Goal: Task Accomplishment & Management: Use online tool/utility

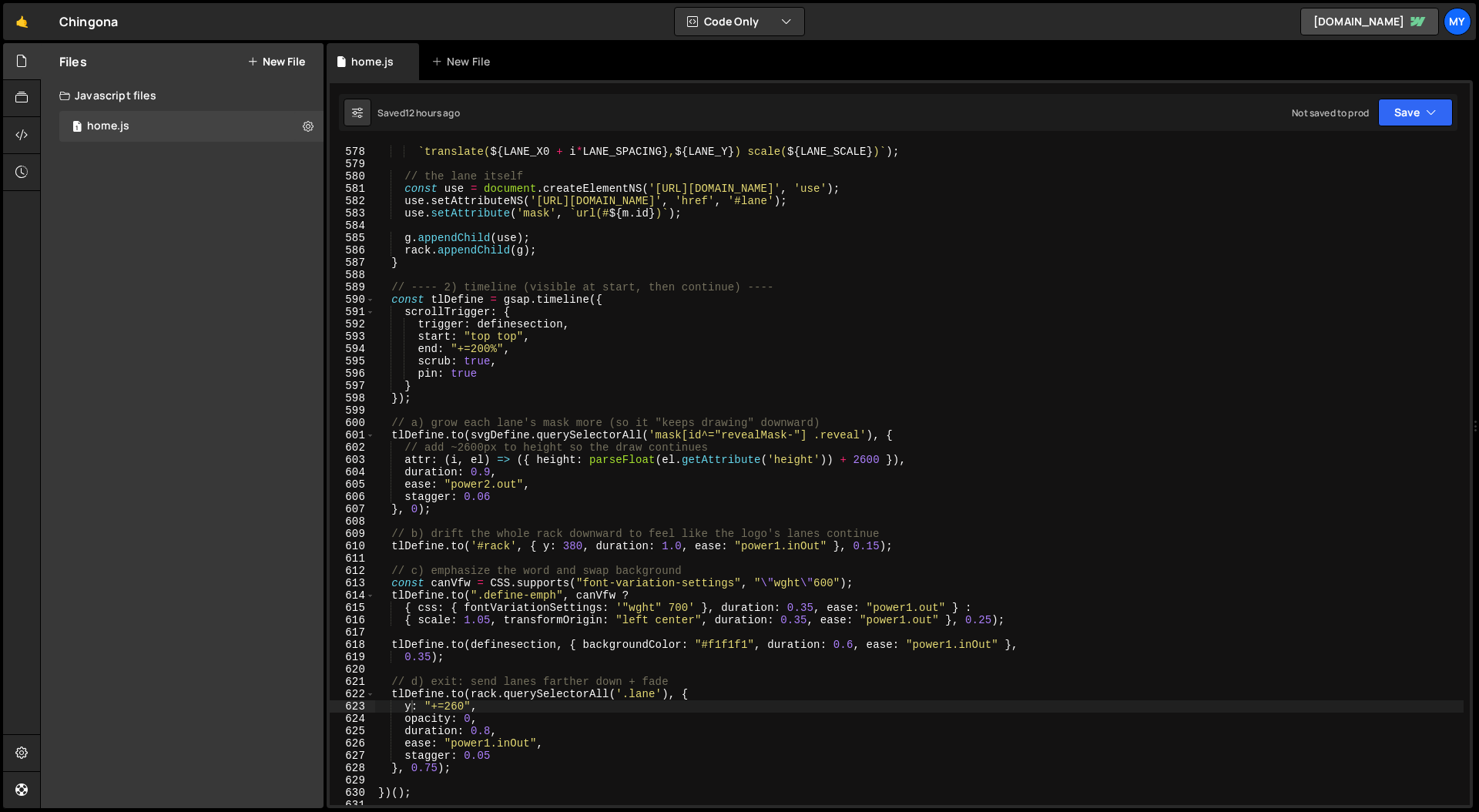
scroll to position [7109, 0]
click at [872, 406] on div "g . setAttribute ( 'transform' , ` translate( ${ LANE_X0 + i * LANE_SPACING } ,…" at bounding box center [919, 476] width 1089 height 685
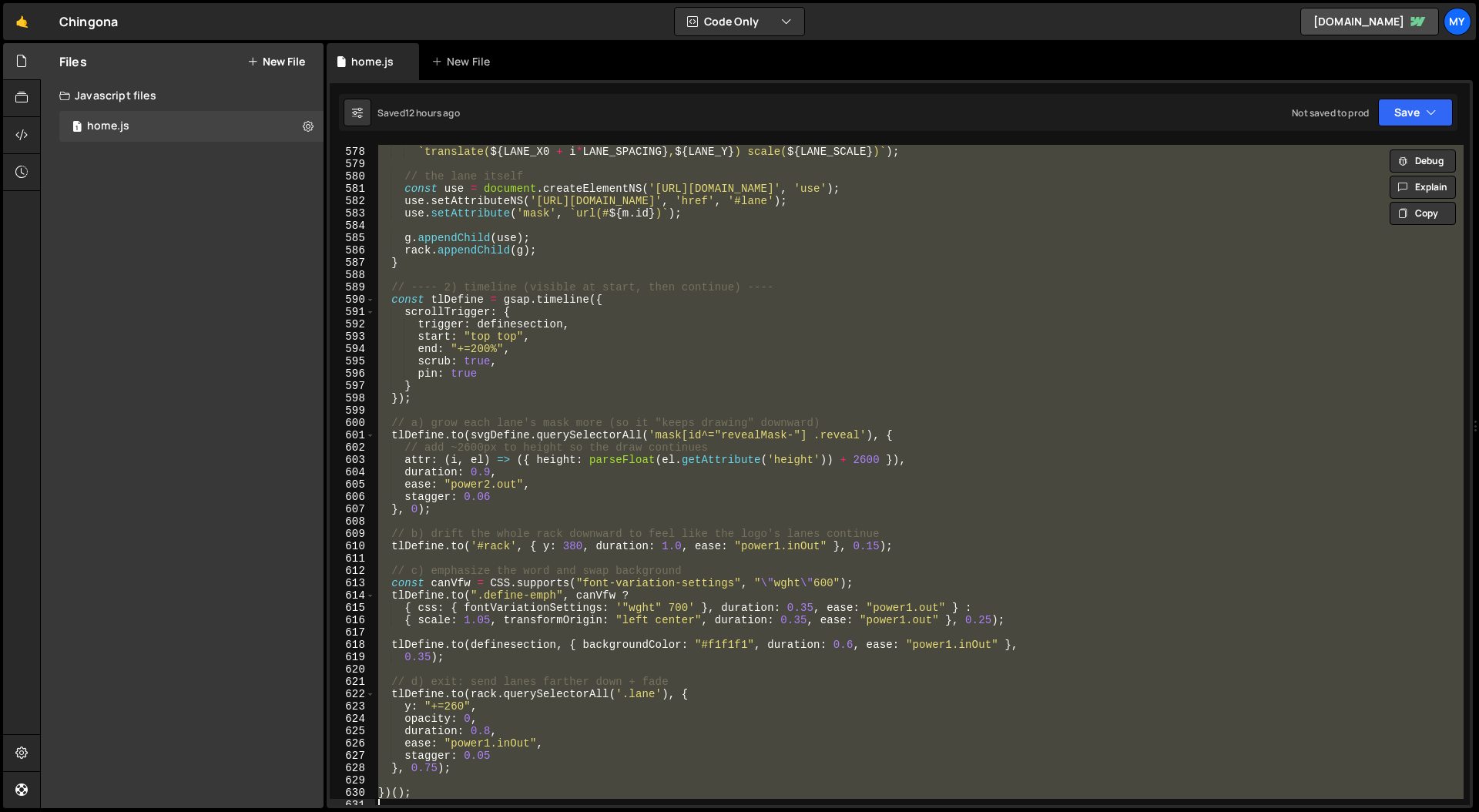
paste textarea
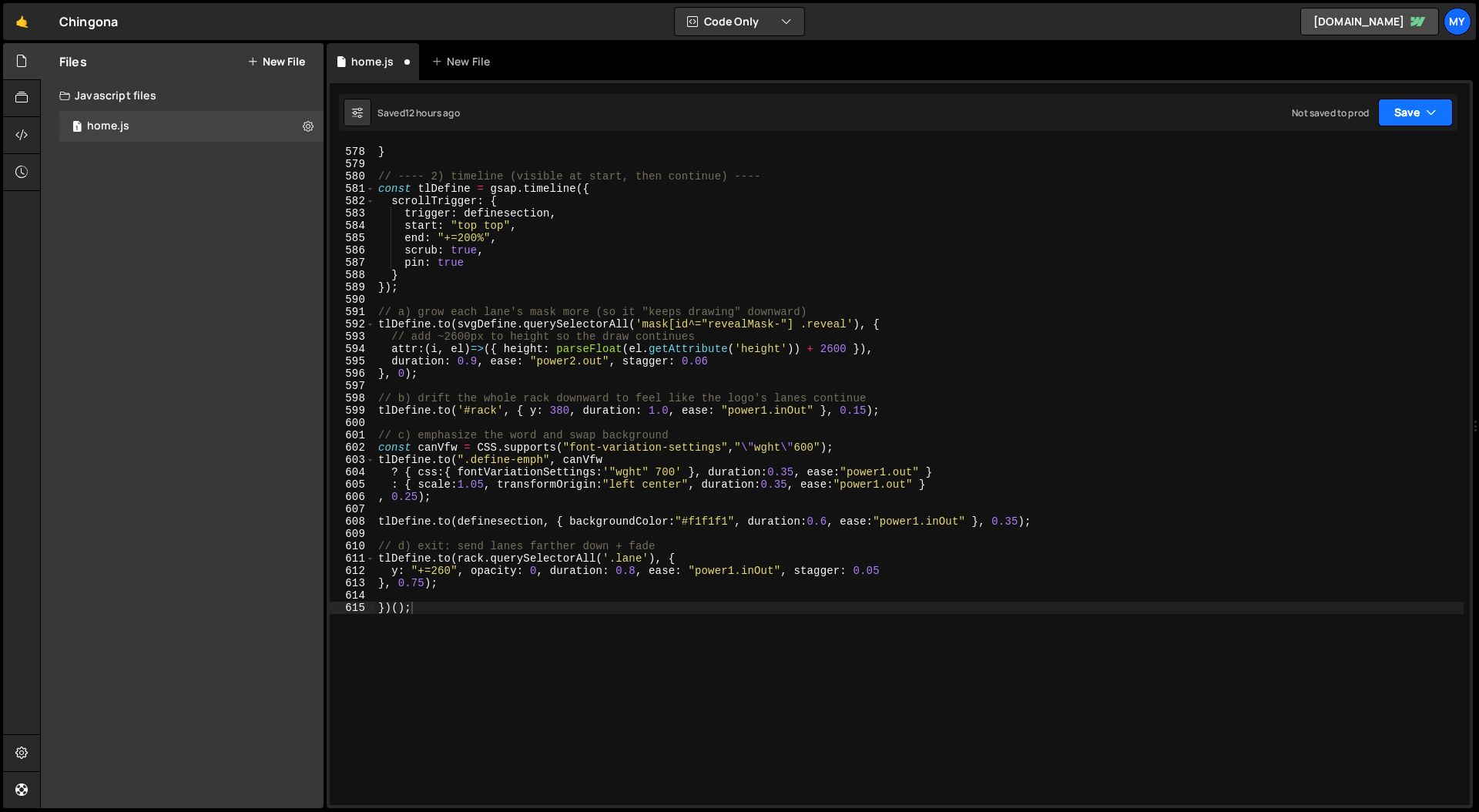
click at [1417, 118] on button "Save" at bounding box center [1415, 112] width 75 height 27
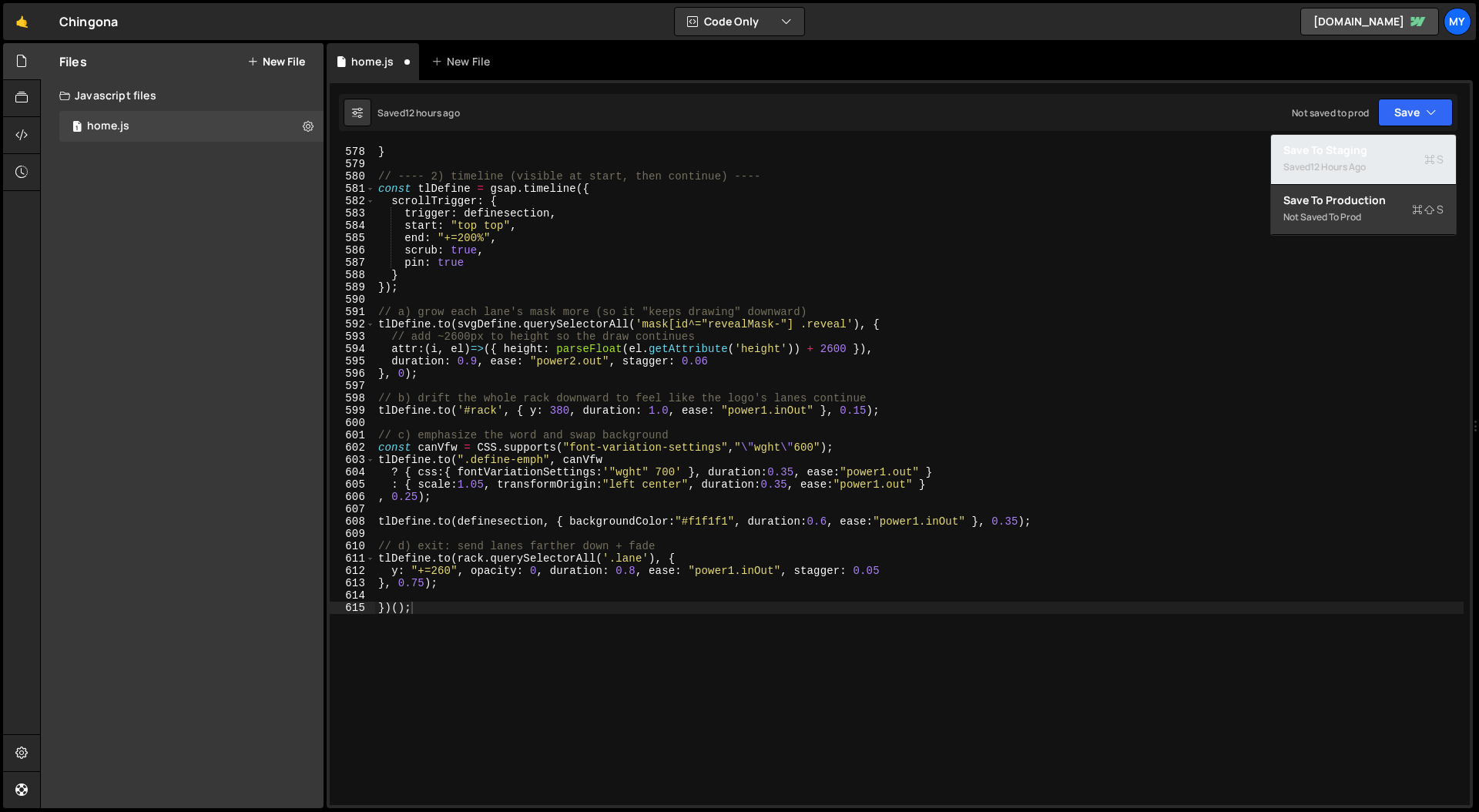
click at [1384, 146] on div "Save to Staging S" at bounding box center [1362, 150] width 160 height 15
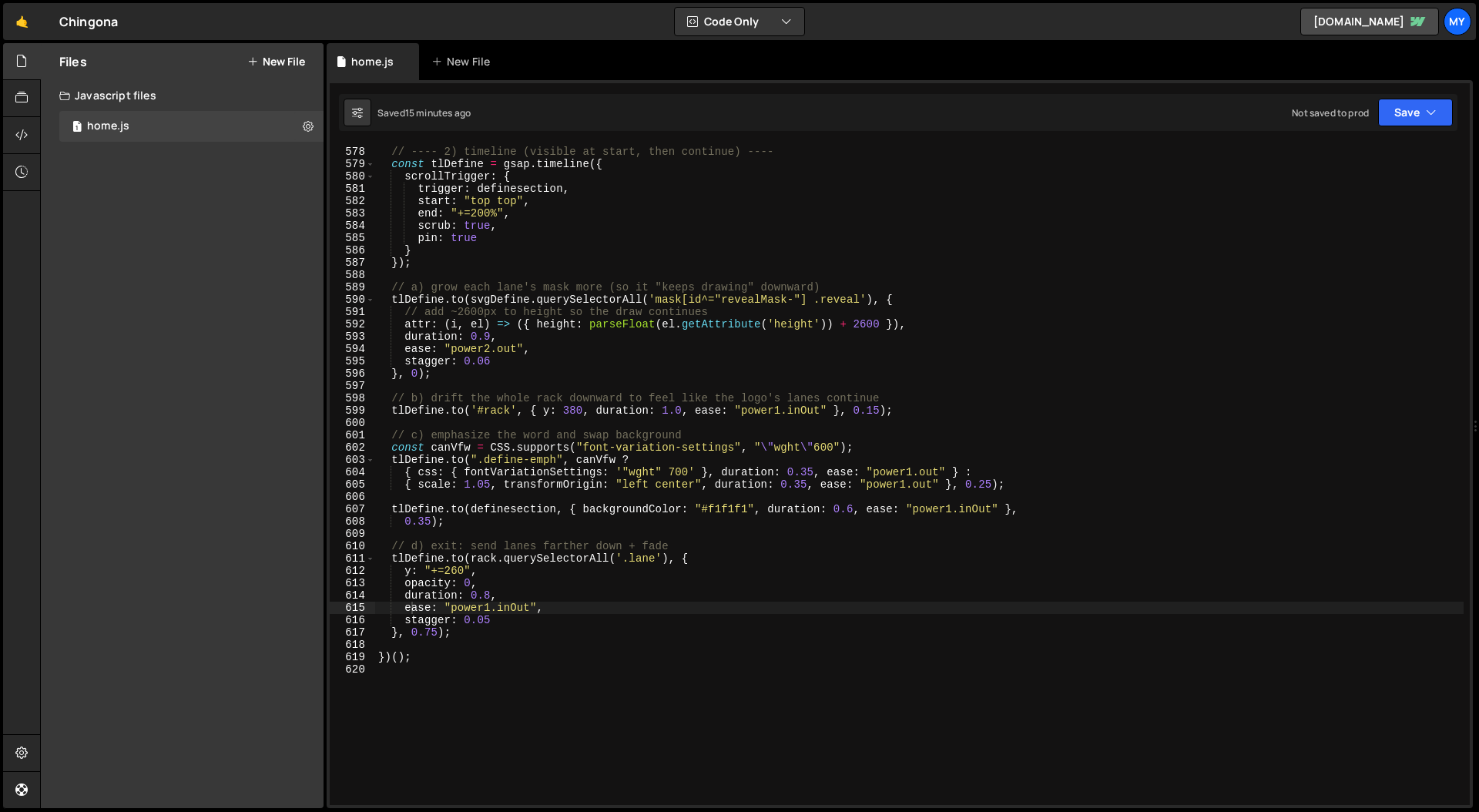
click at [736, 327] on div "// ---- 2) timeline (visible at start, then continue) ---- const tlDefine = gsa…" at bounding box center [919, 476] width 1089 height 685
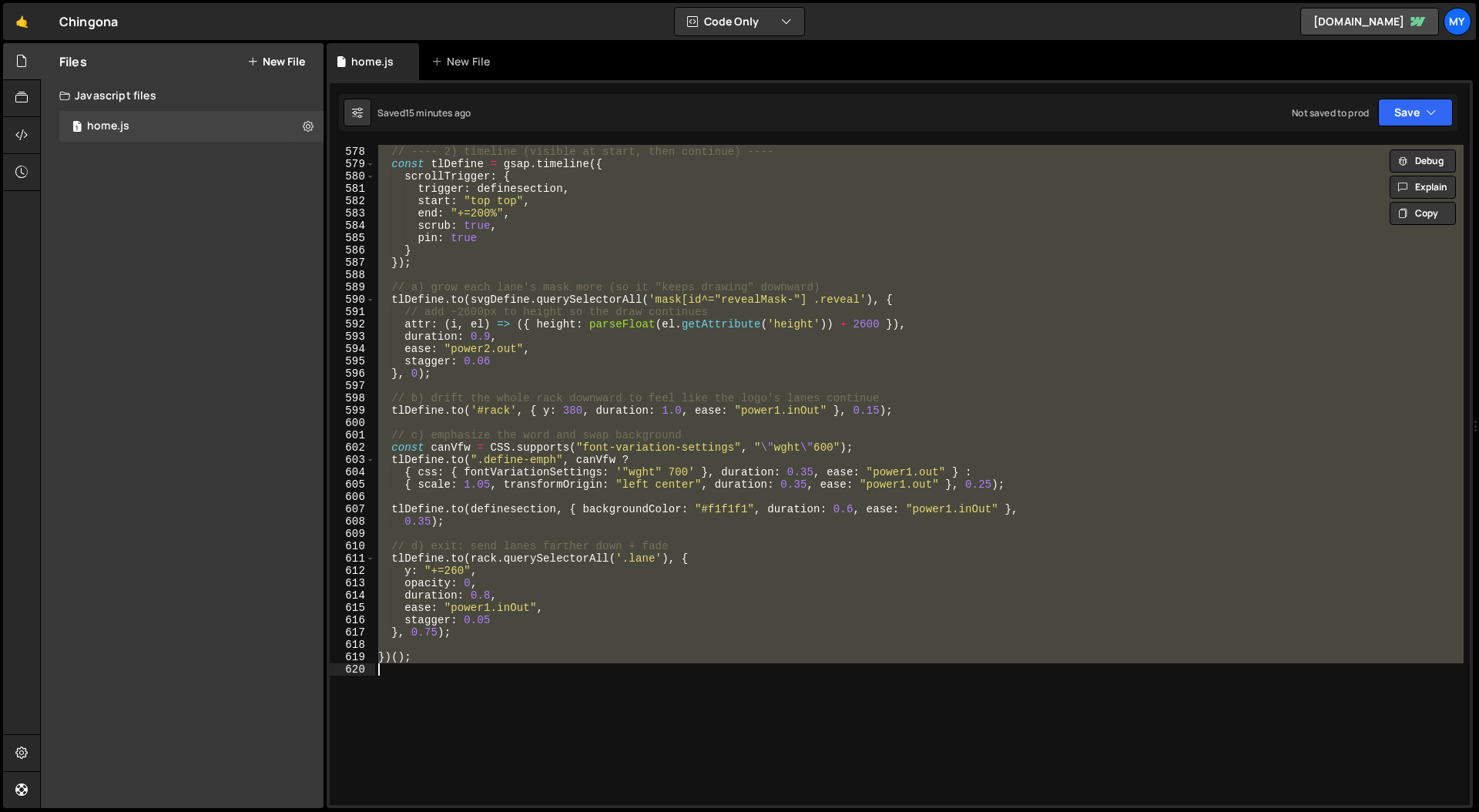
paste textarea
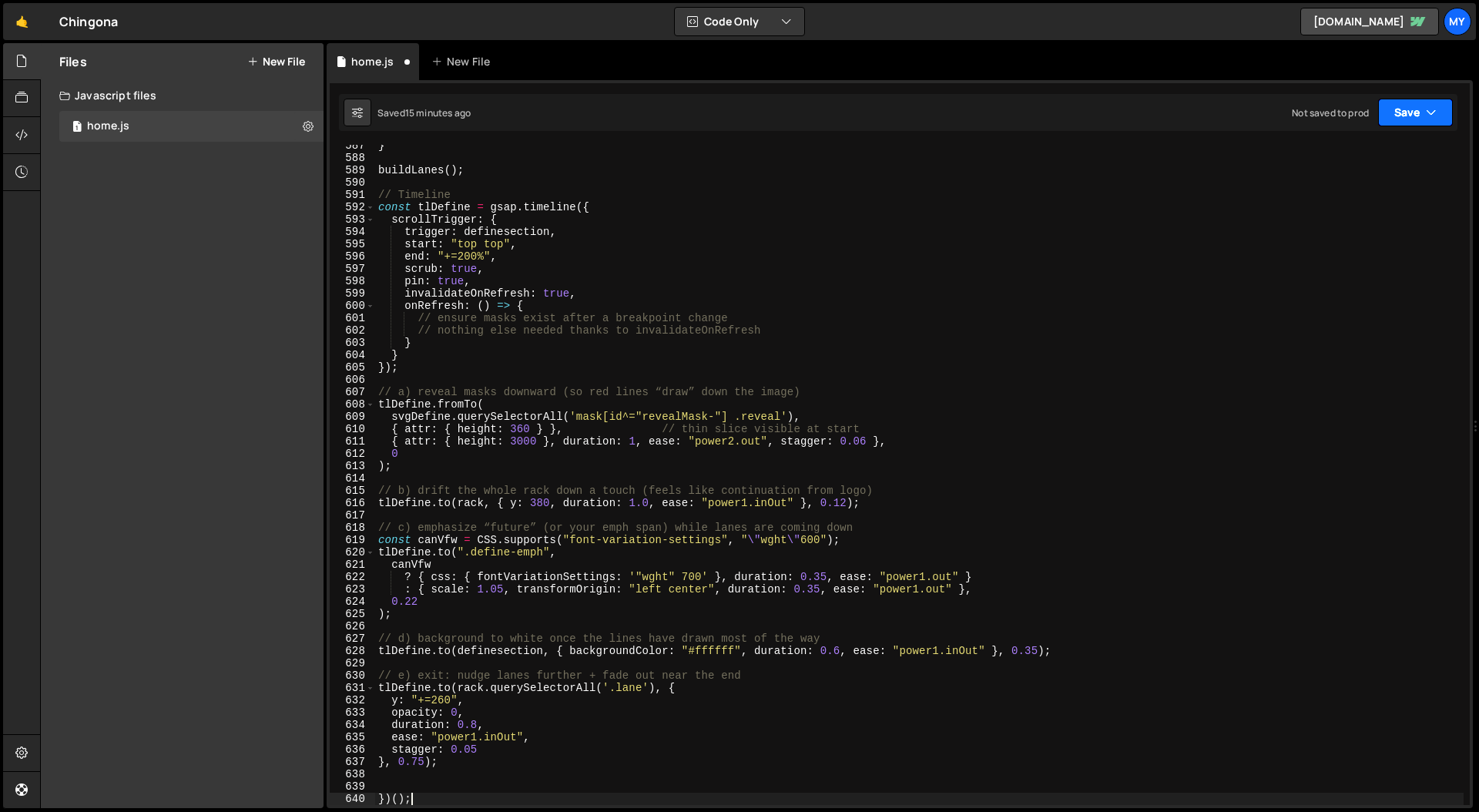
click at [1380, 116] on button "Save" at bounding box center [1415, 112] width 75 height 27
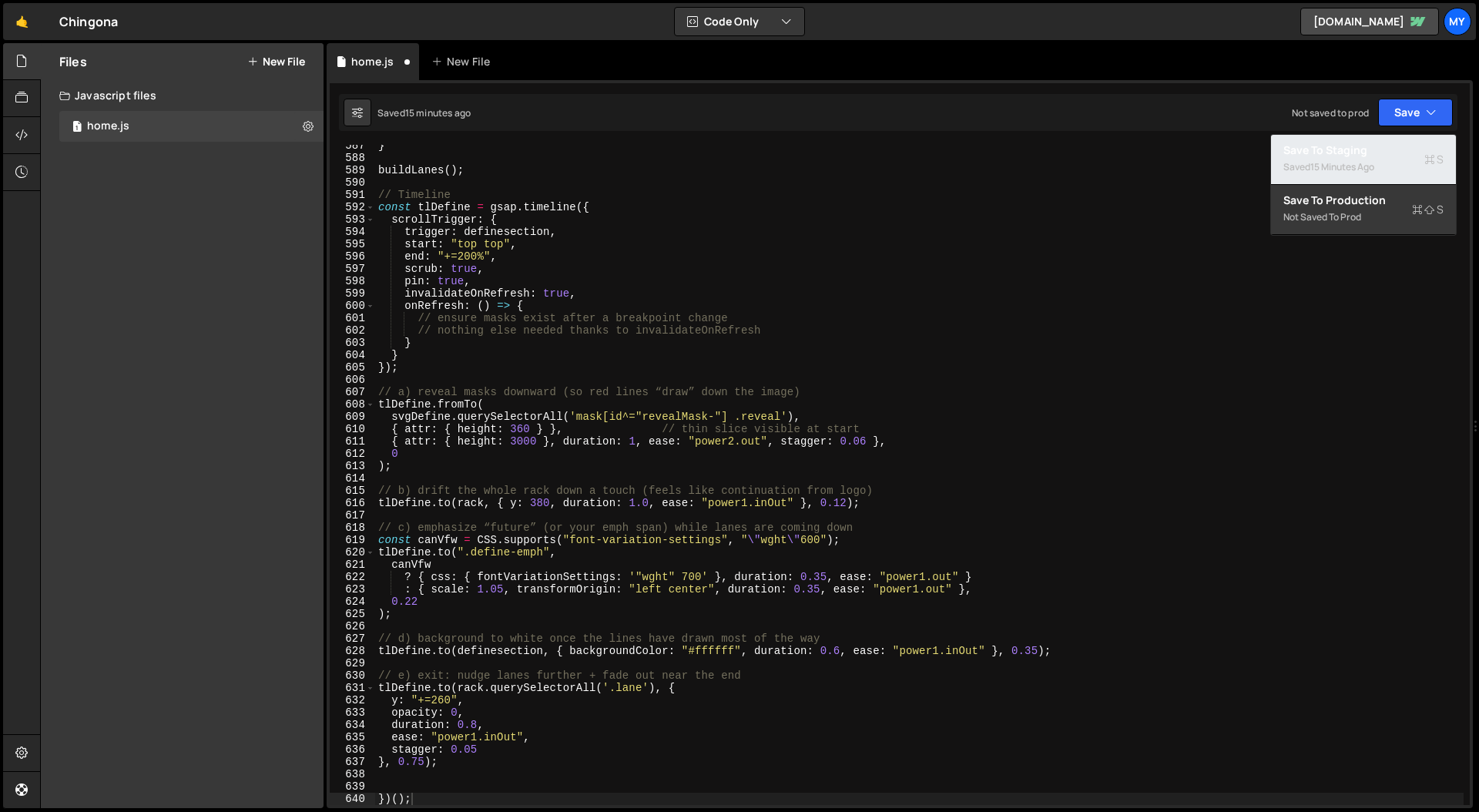
click at [1351, 145] on div "Save to Staging S" at bounding box center [1362, 150] width 160 height 15
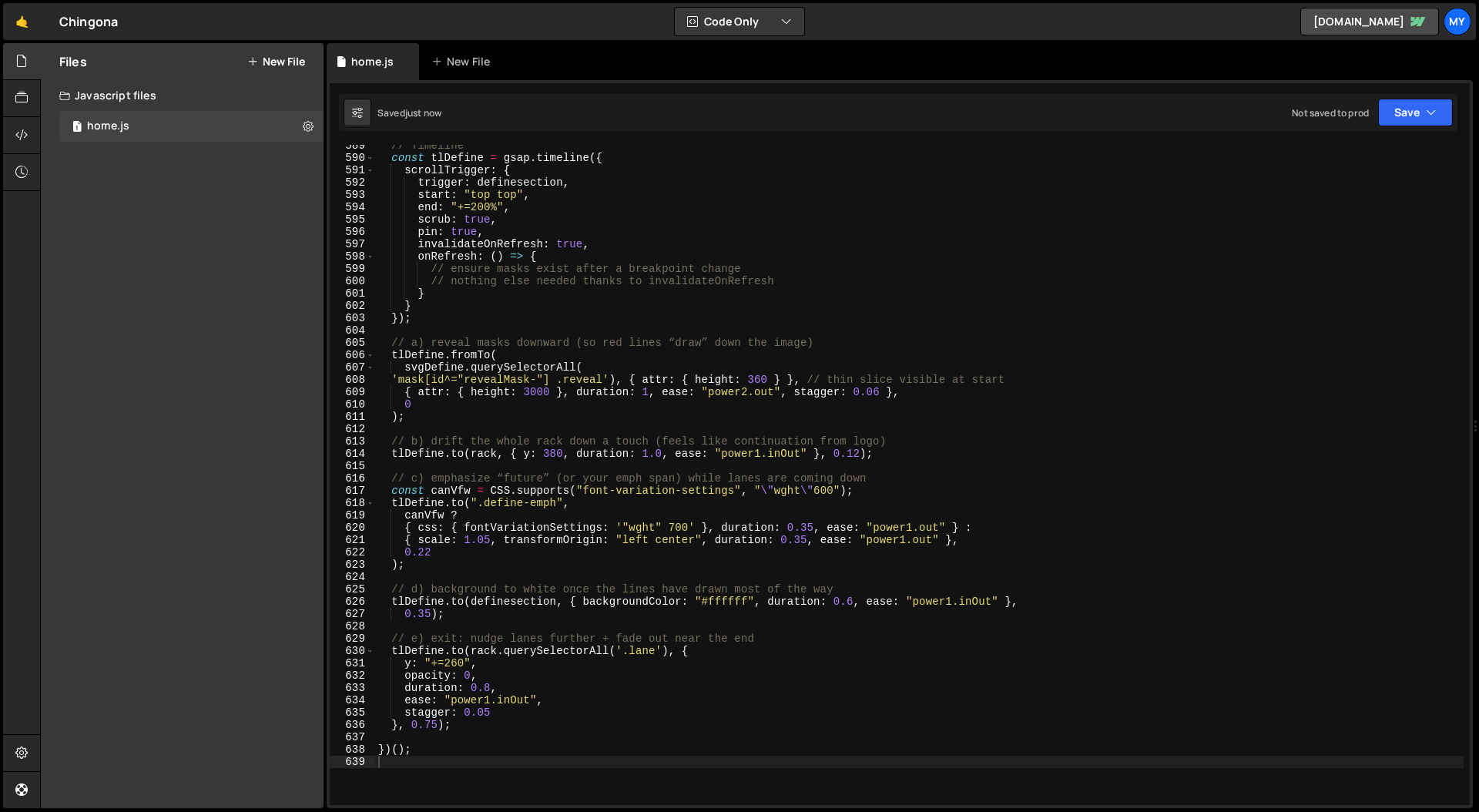
scroll to position [7251, 0]
click at [819, 336] on div "// Timeline const tlDefine = gsap . timeline ({ scrollTrigger : { trigger : def…" at bounding box center [919, 481] width 1089 height 685
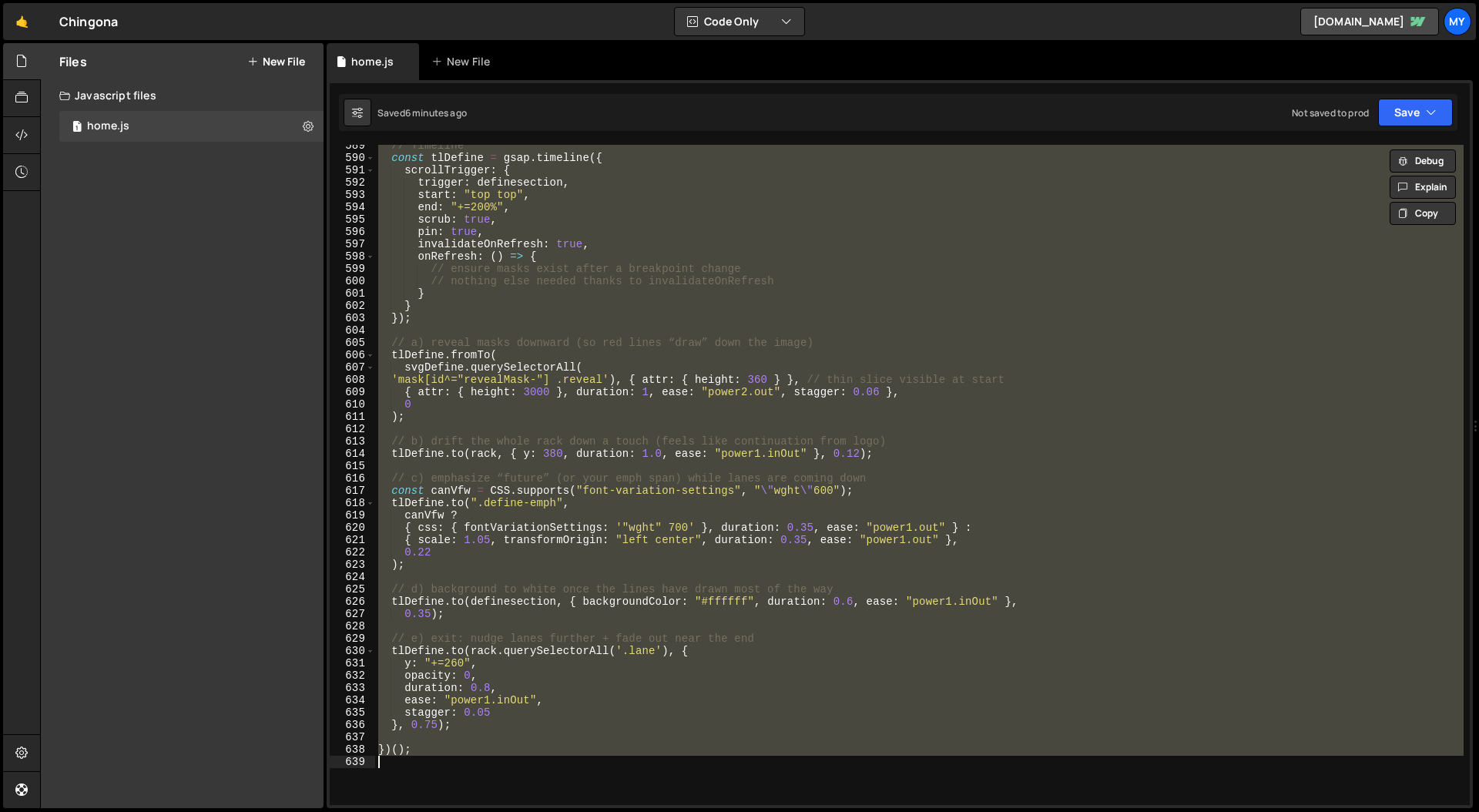
paste textarea
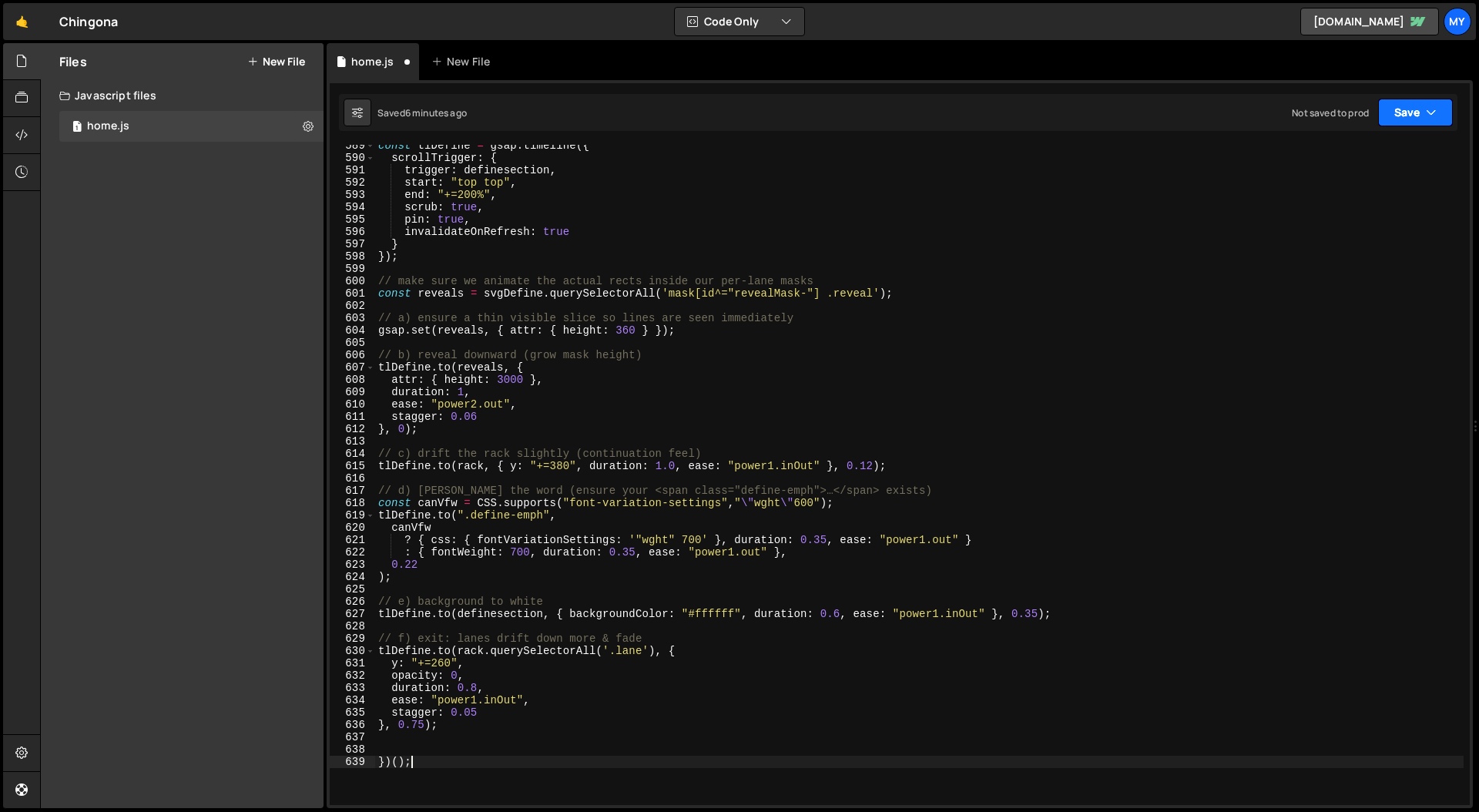
drag, startPoint x: 1429, startPoint y: 113, endPoint x: 1380, endPoint y: 127, distance: 51.0
click at [1429, 113] on icon "button" at bounding box center [1431, 113] width 10 height 15
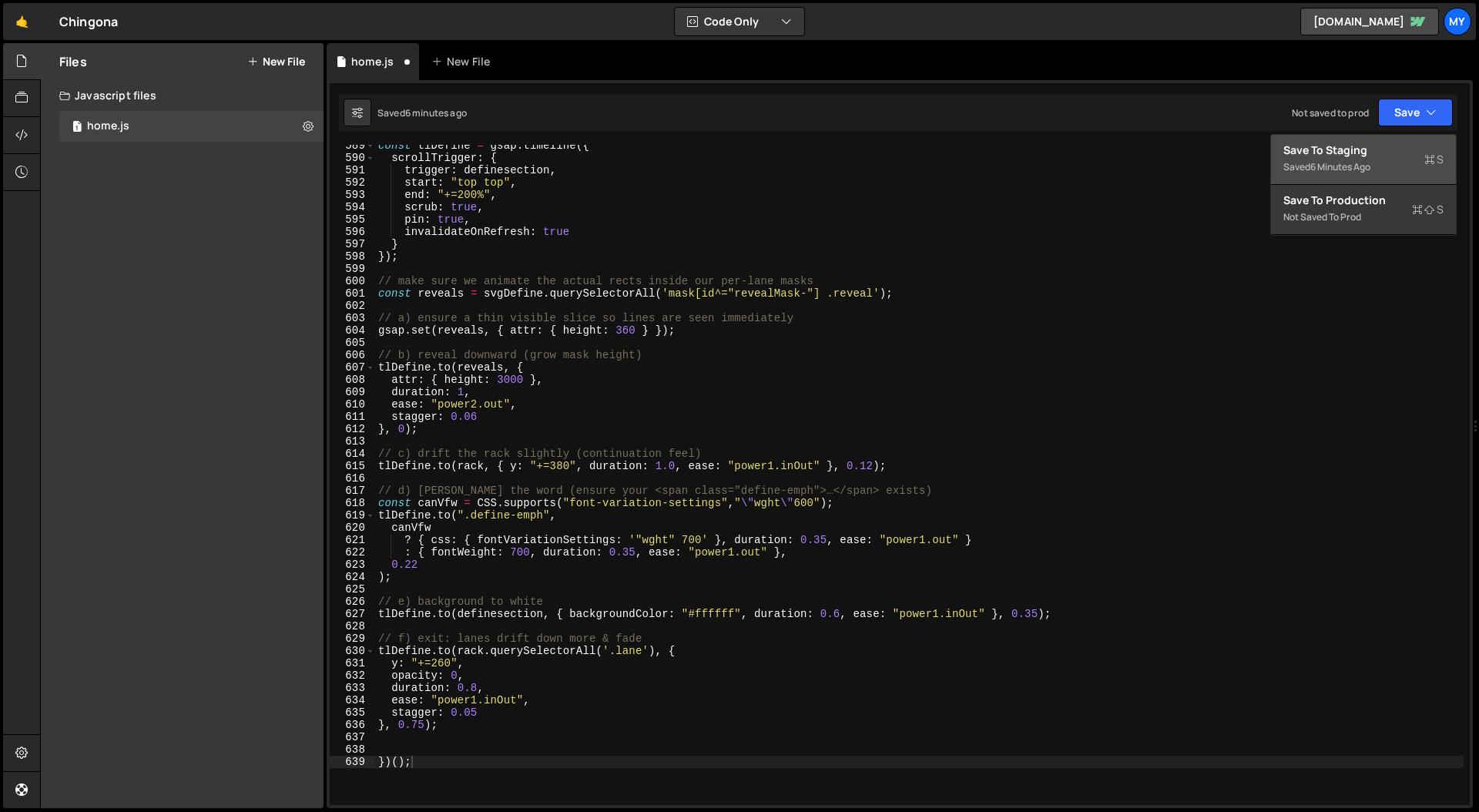
click at [1368, 154] on div "Save to Staging S" at bounding box center [1362, 150] width 160 height 15
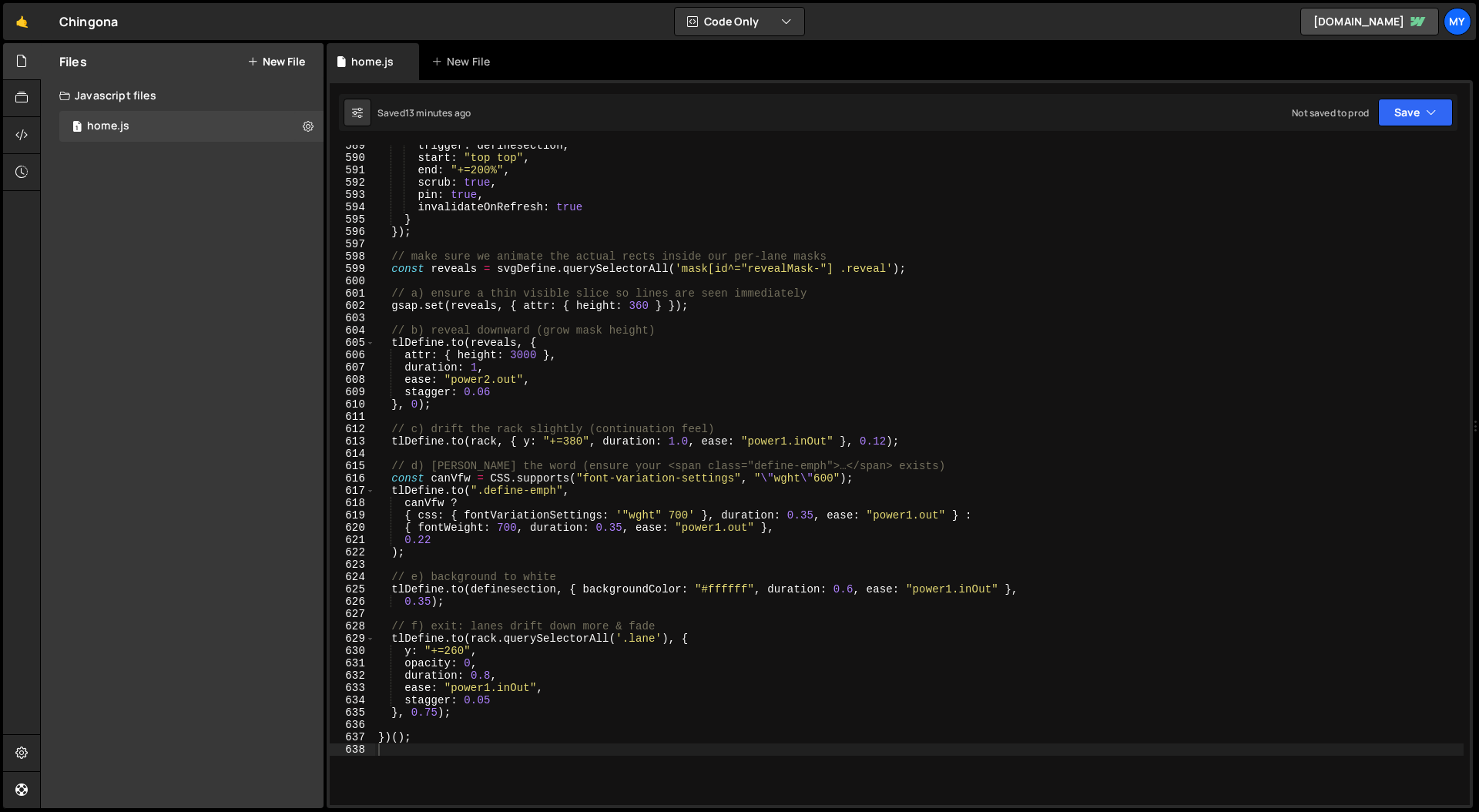
click at [747, 290] on div "trigger : definesection , start : "top top" , end : "+=200%" , scrub : true , p…" at bounding box center [919, 481] width 1089 height 685
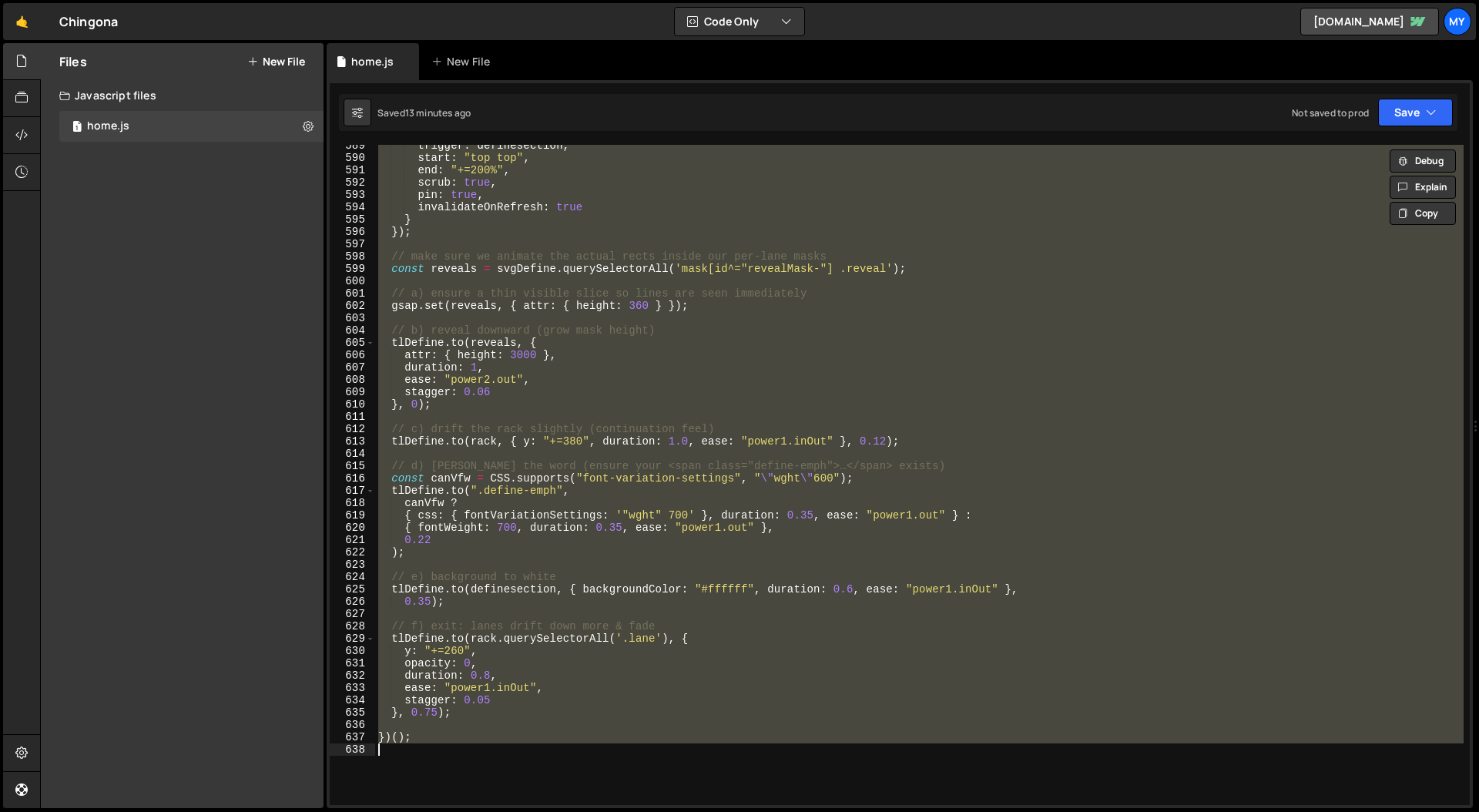
paste textarea
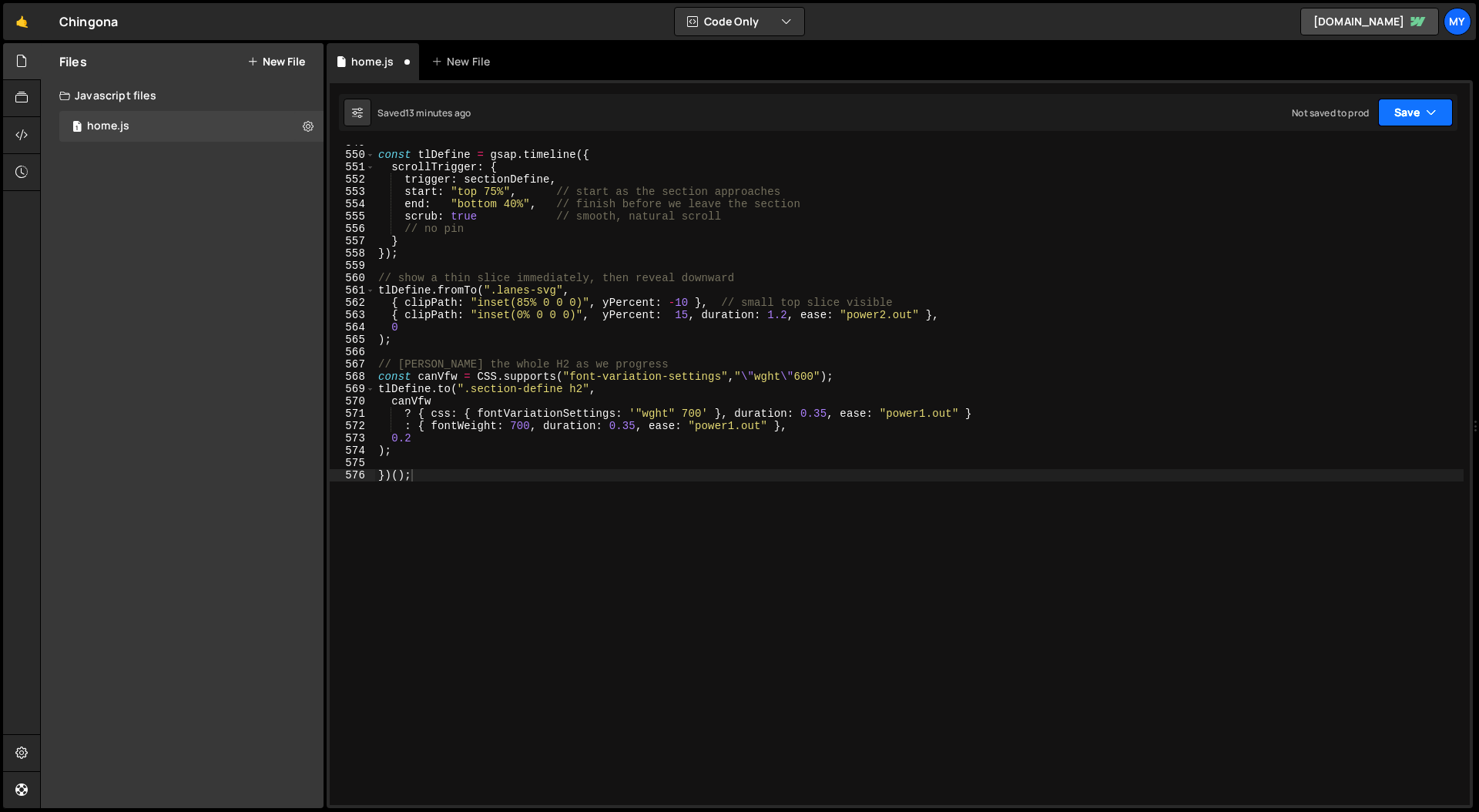
click at [1426, 110] on icon "button" at bounding box center [1431, 113] width 10 height 15
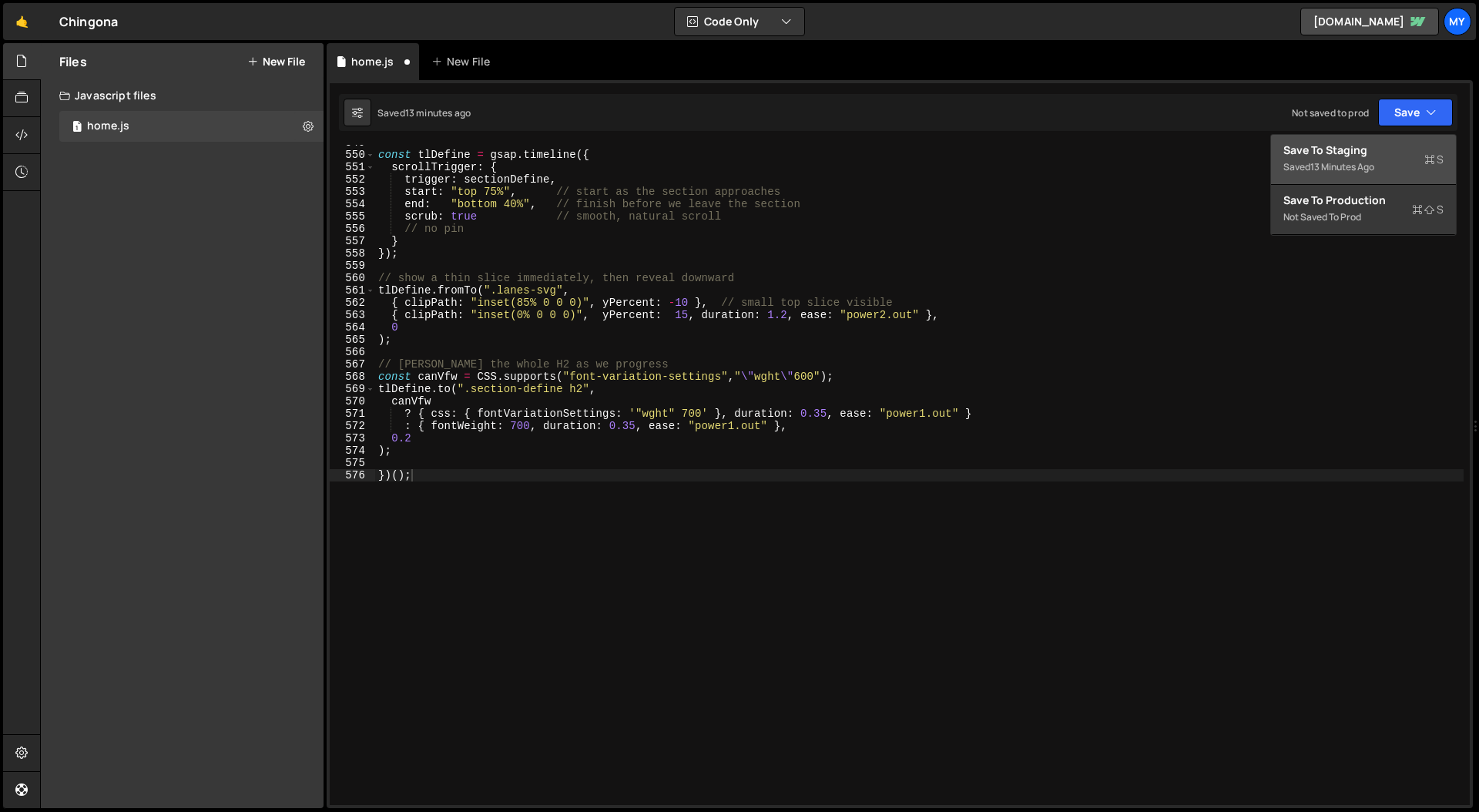
click at [1371, 151] on div "Save to Staging S" at bounding box center [1362, 150] width 160 height 15
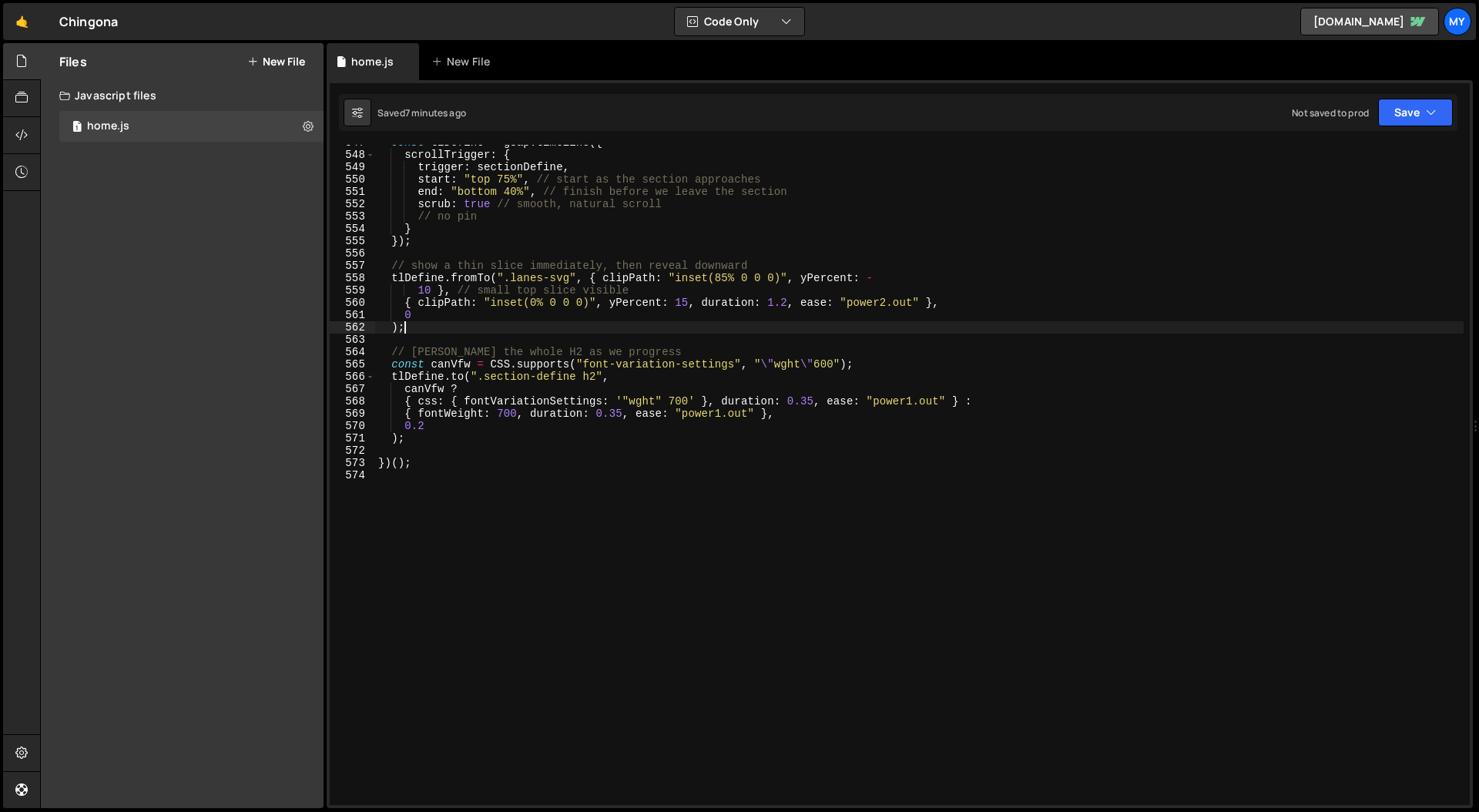
click at [701, 332] on div "const tlDefine = gsap . timeline ({ scrollTrigger : { trigger : sectionDefine ,…" at bounding box center [919, 478] width 1089 height 685
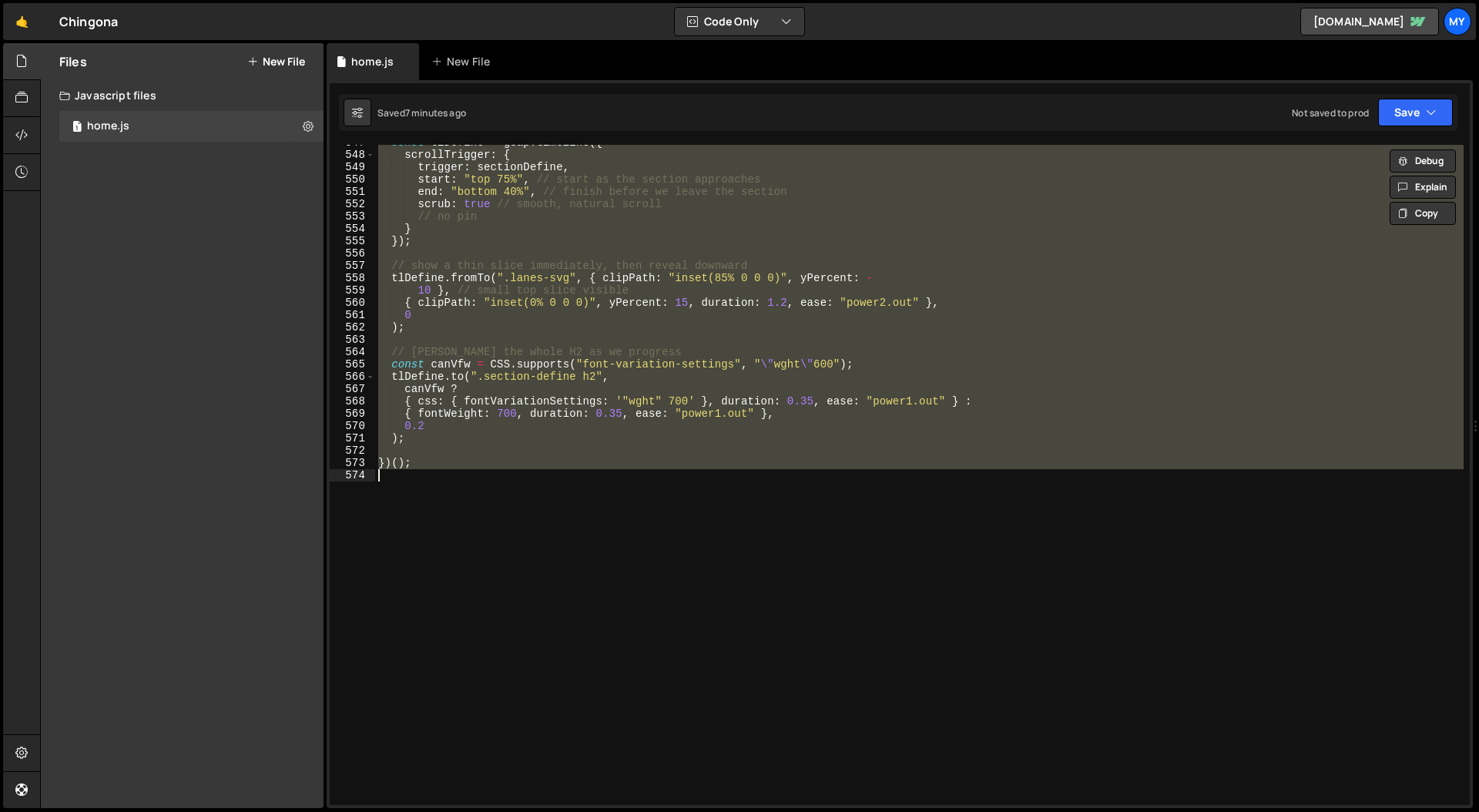
paste textarea
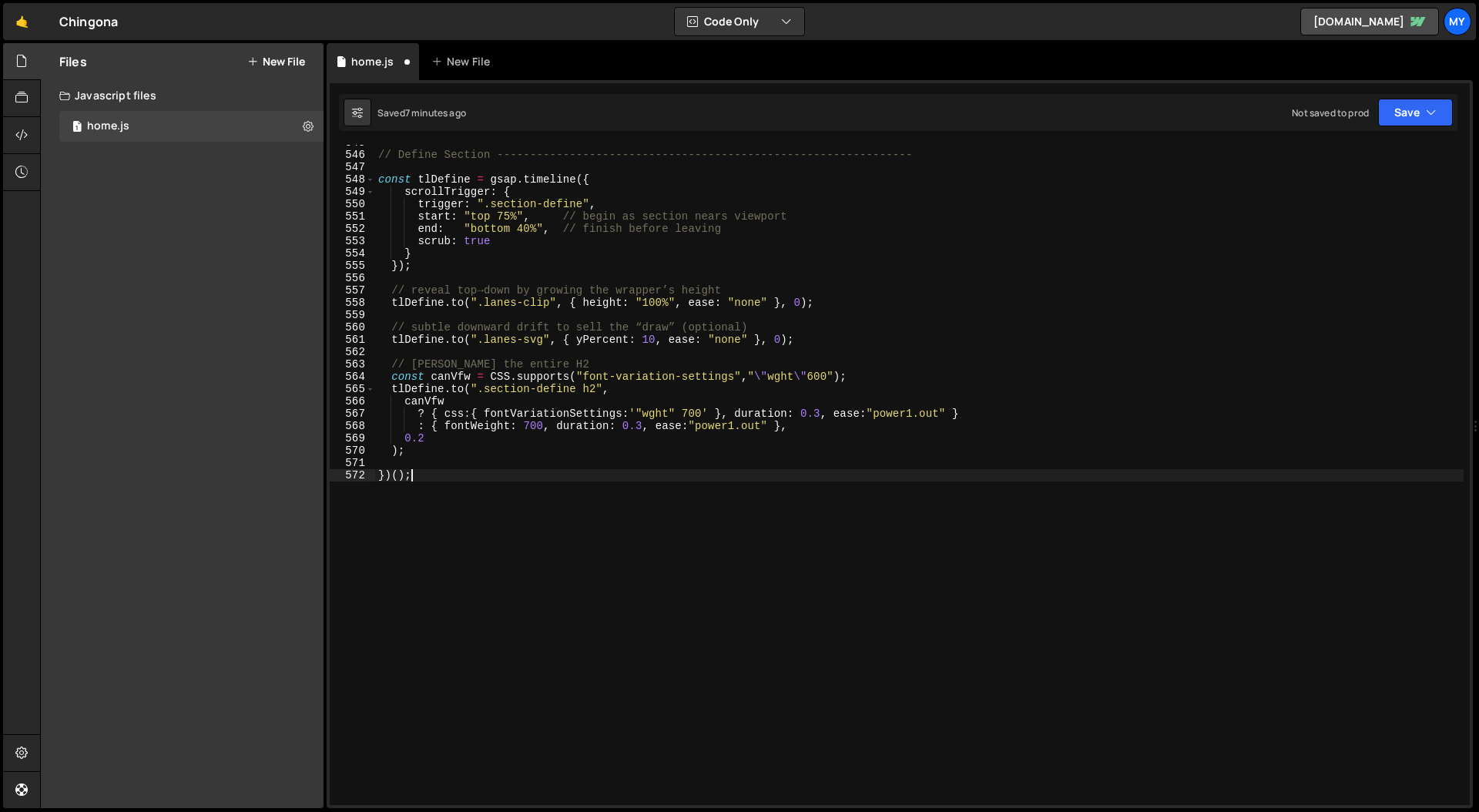
scroll to position [6713, 0]
click at [1404, 108] on button "Save" at bounding box center [1415, 112] width 75 height 27
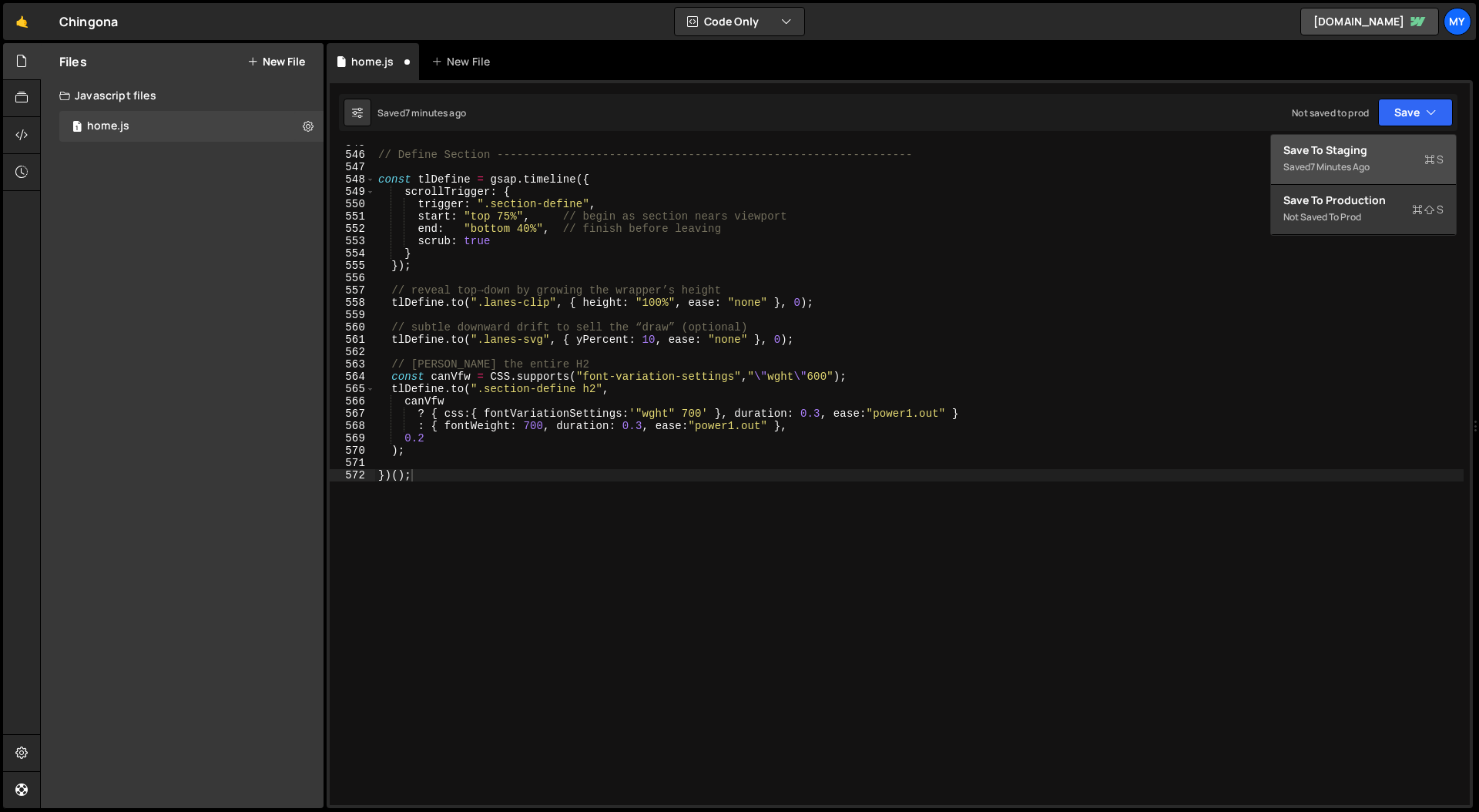
click at [1380, 153] on div "Save to Staging S" at bounding box center [1362, 150] width 160 height 15
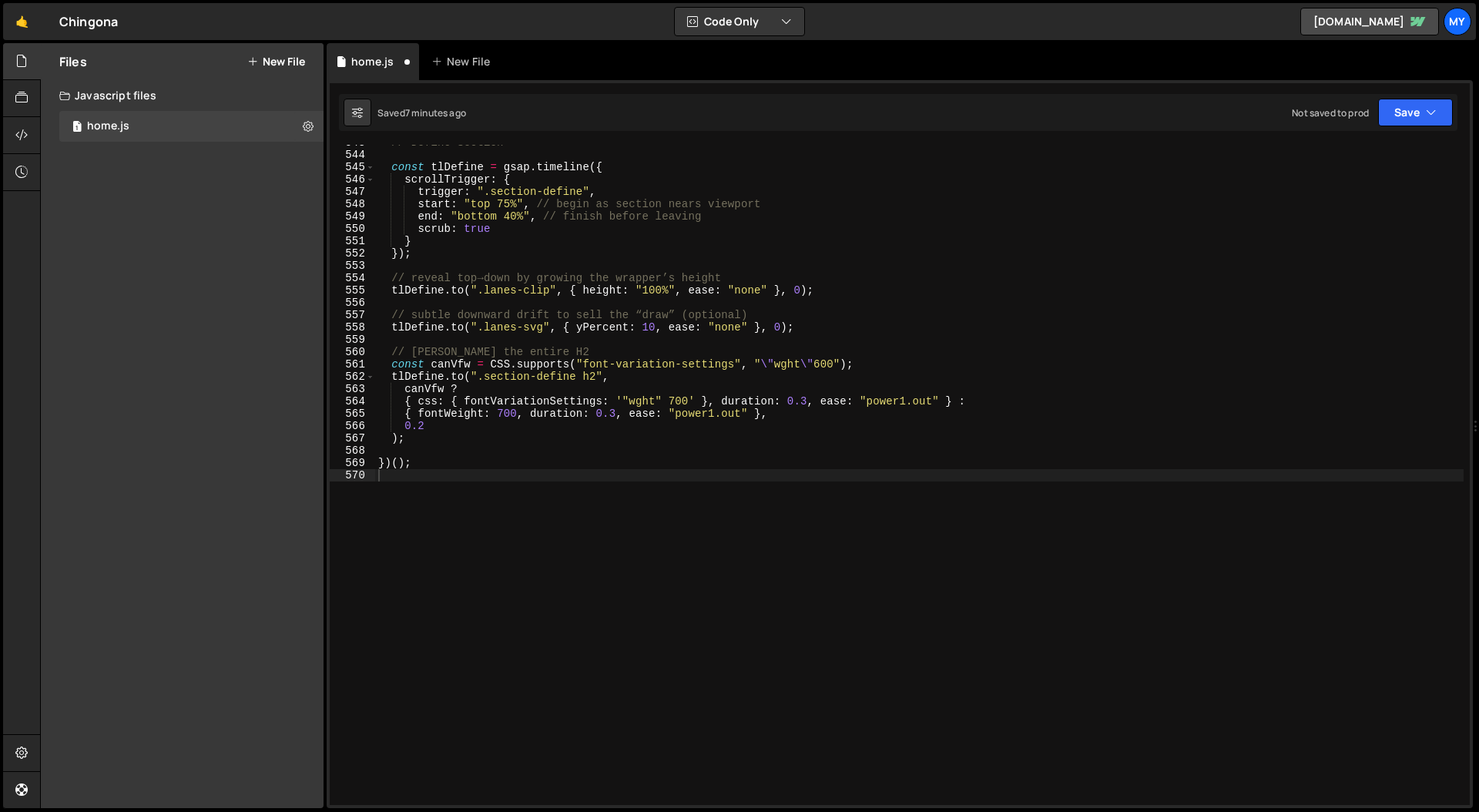
scroll to position [6688, 0]
click at [952, 329] on div "// Define Section -------------------------------------------------------------…" at bounding box center [919, 478] width 1089 height 685
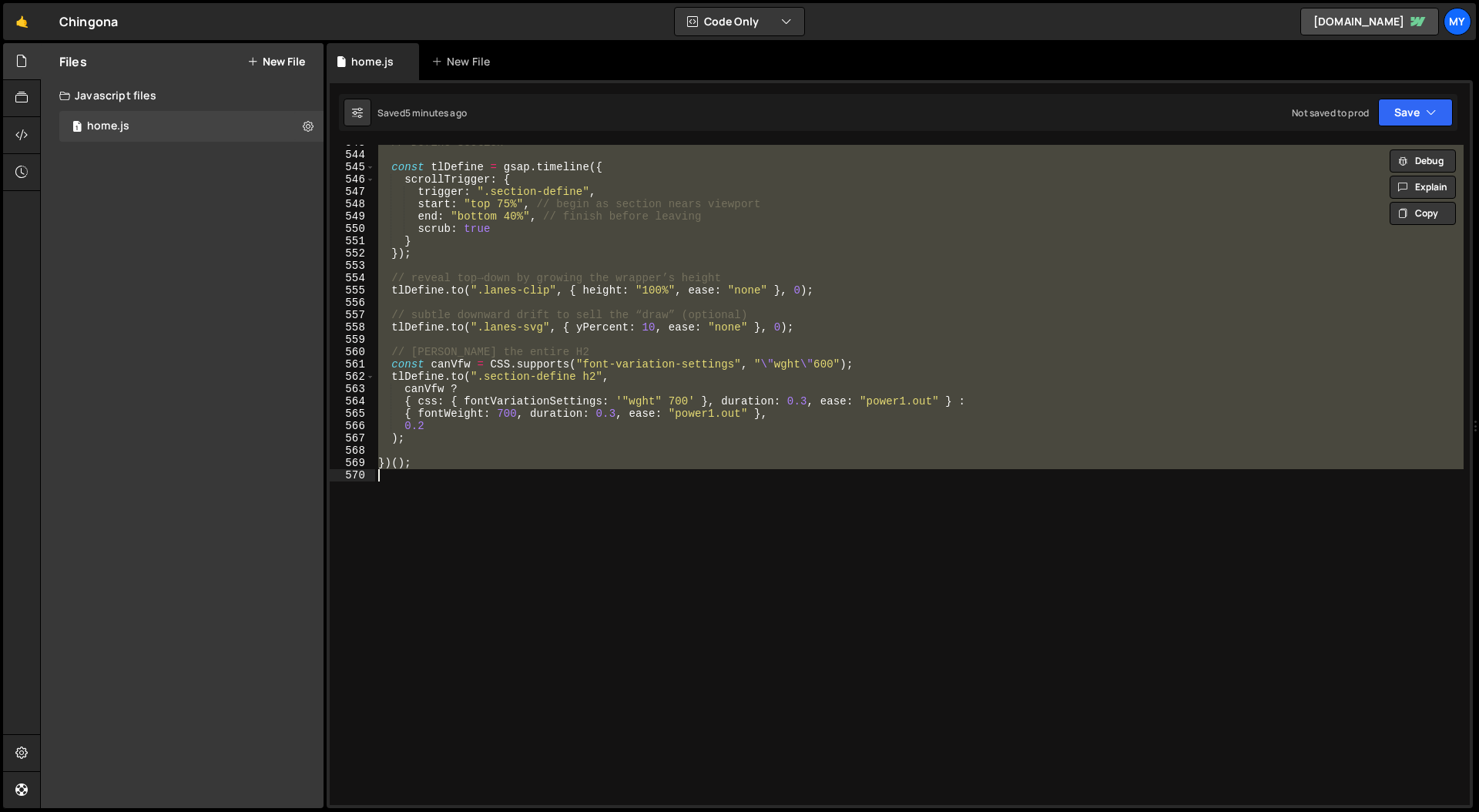
paste textarea
type textarea "})();"
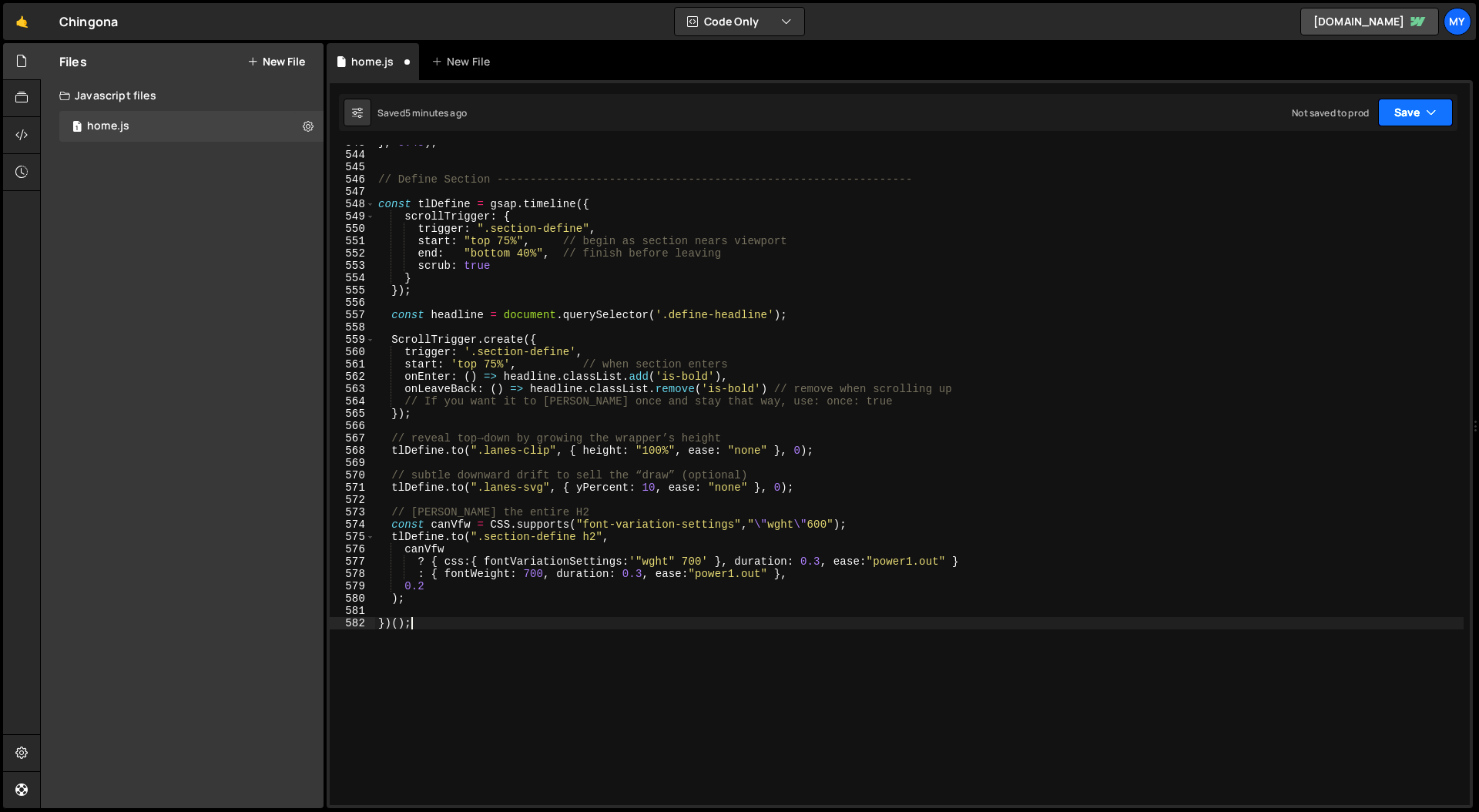
click at [1410, 113] on button "Save" at bounding box center [1415, 112] width 75 height 27
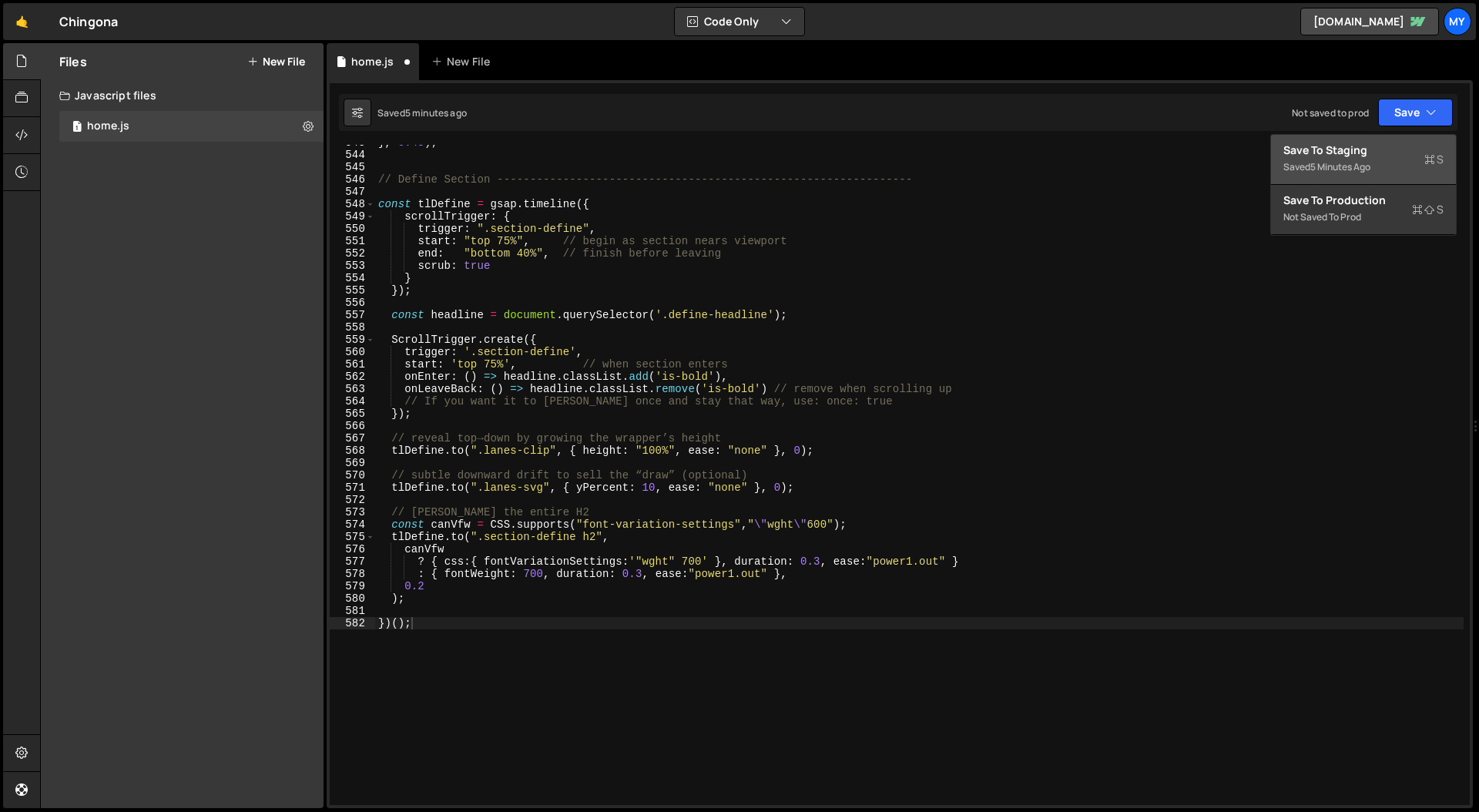
click at [1385, 158] on div "Saved 5 minutes ago" at bounding box center [1362, 168] width 160 height 19
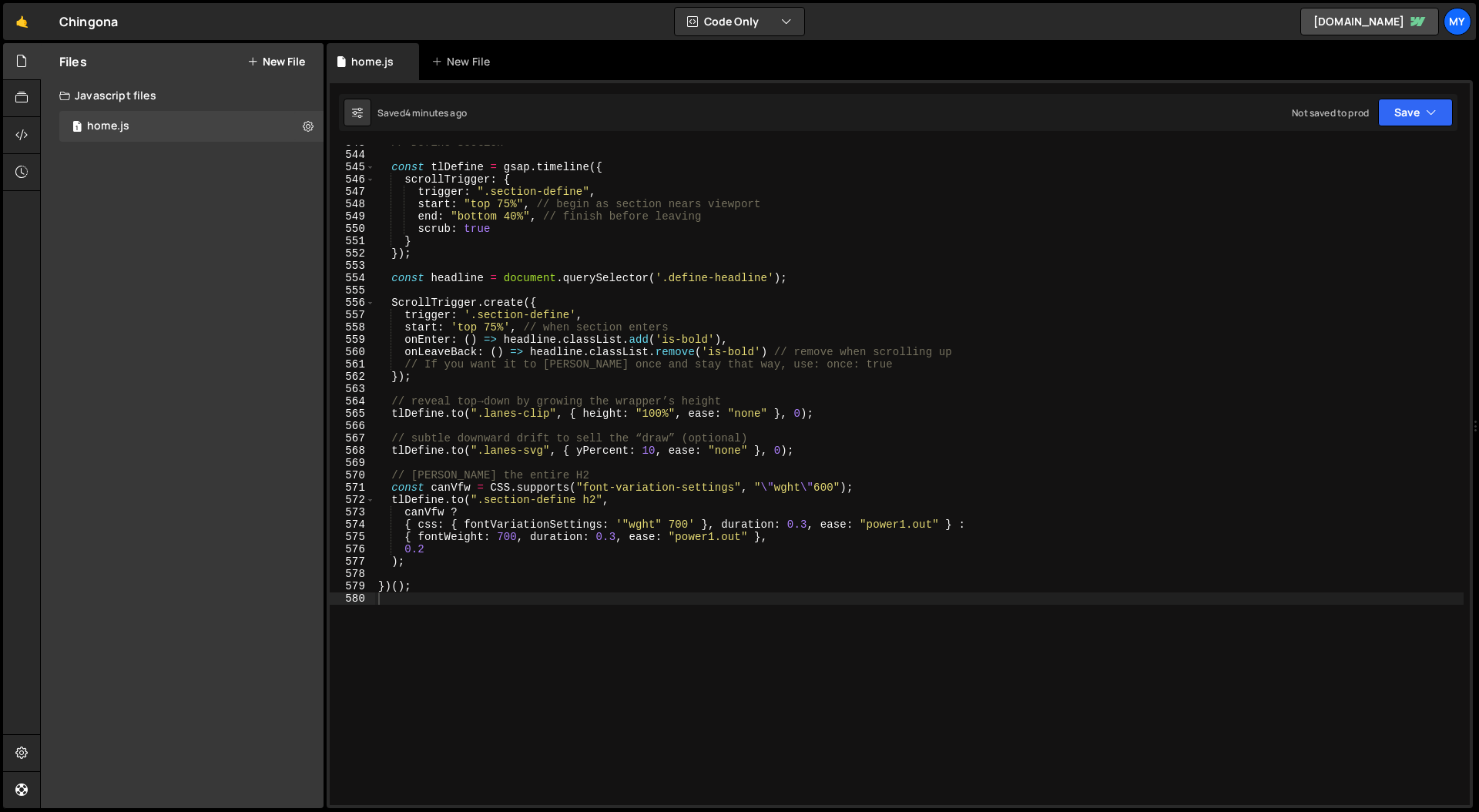
click at [811, 261] on div "// Define Section -------------------------------------------------------------…" at bounding box center [919, 478] width 1089 height 685
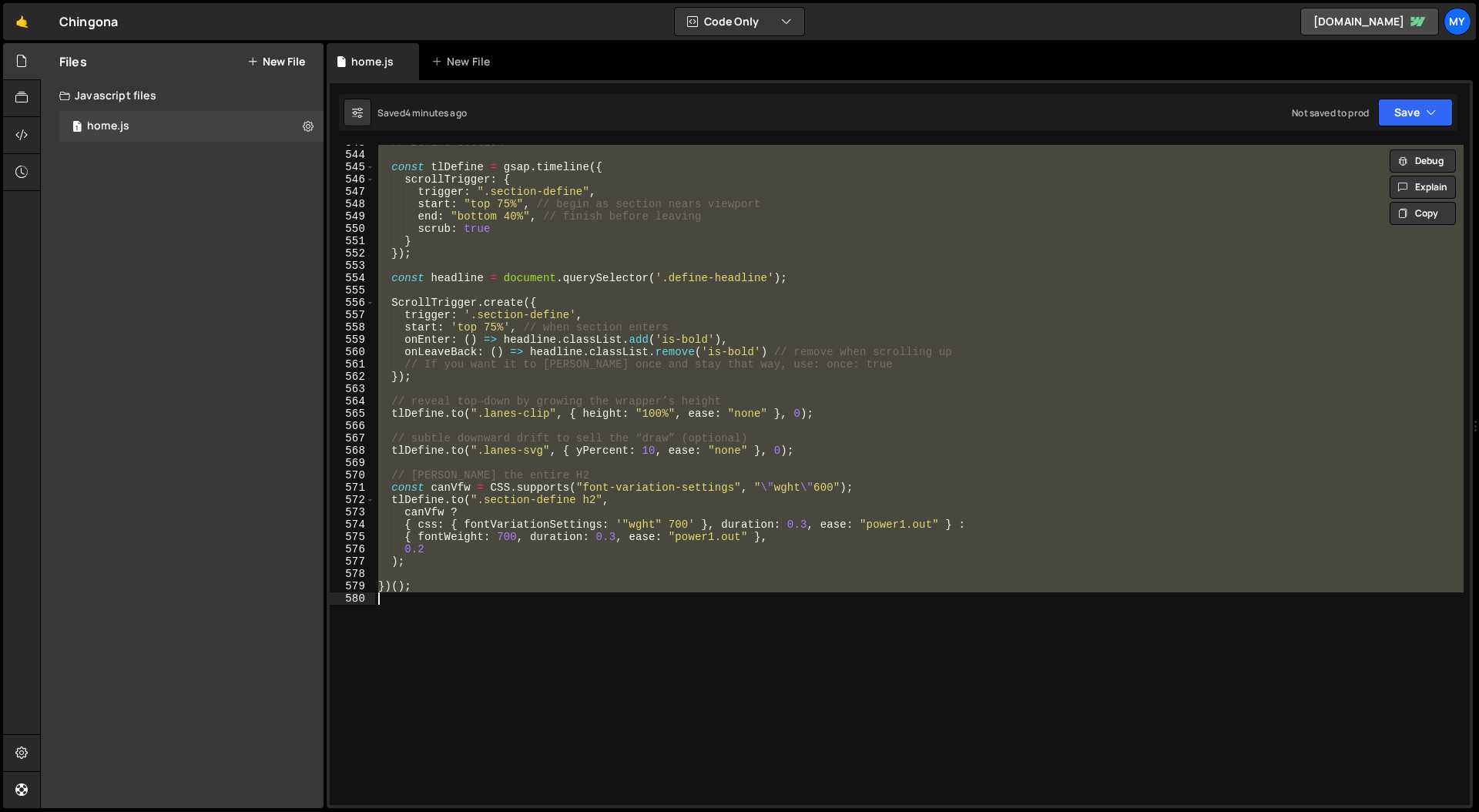
paste textarea
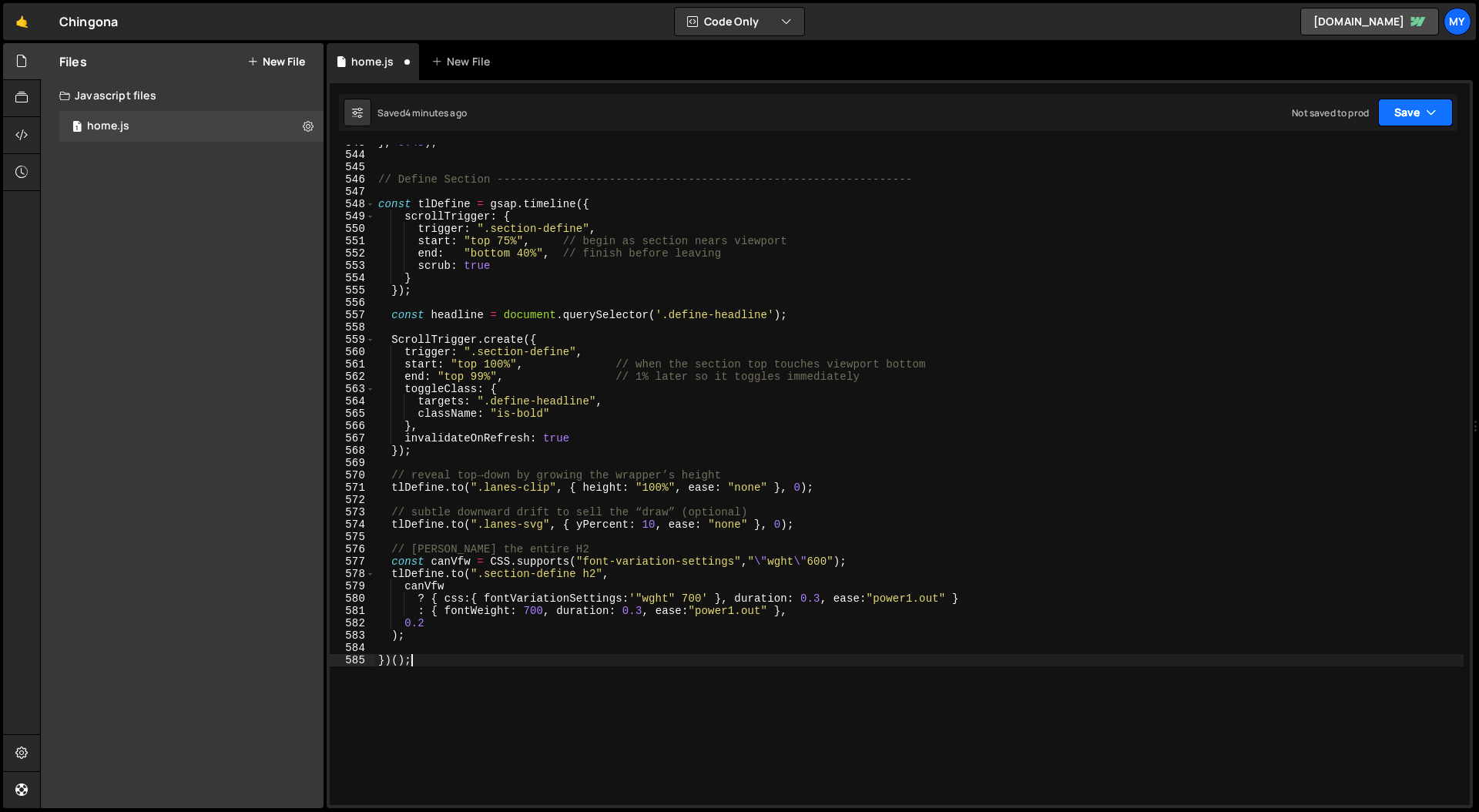
click at [1409, 107] on button "Save" at bounding box center [1415, 112] width 75 height 27
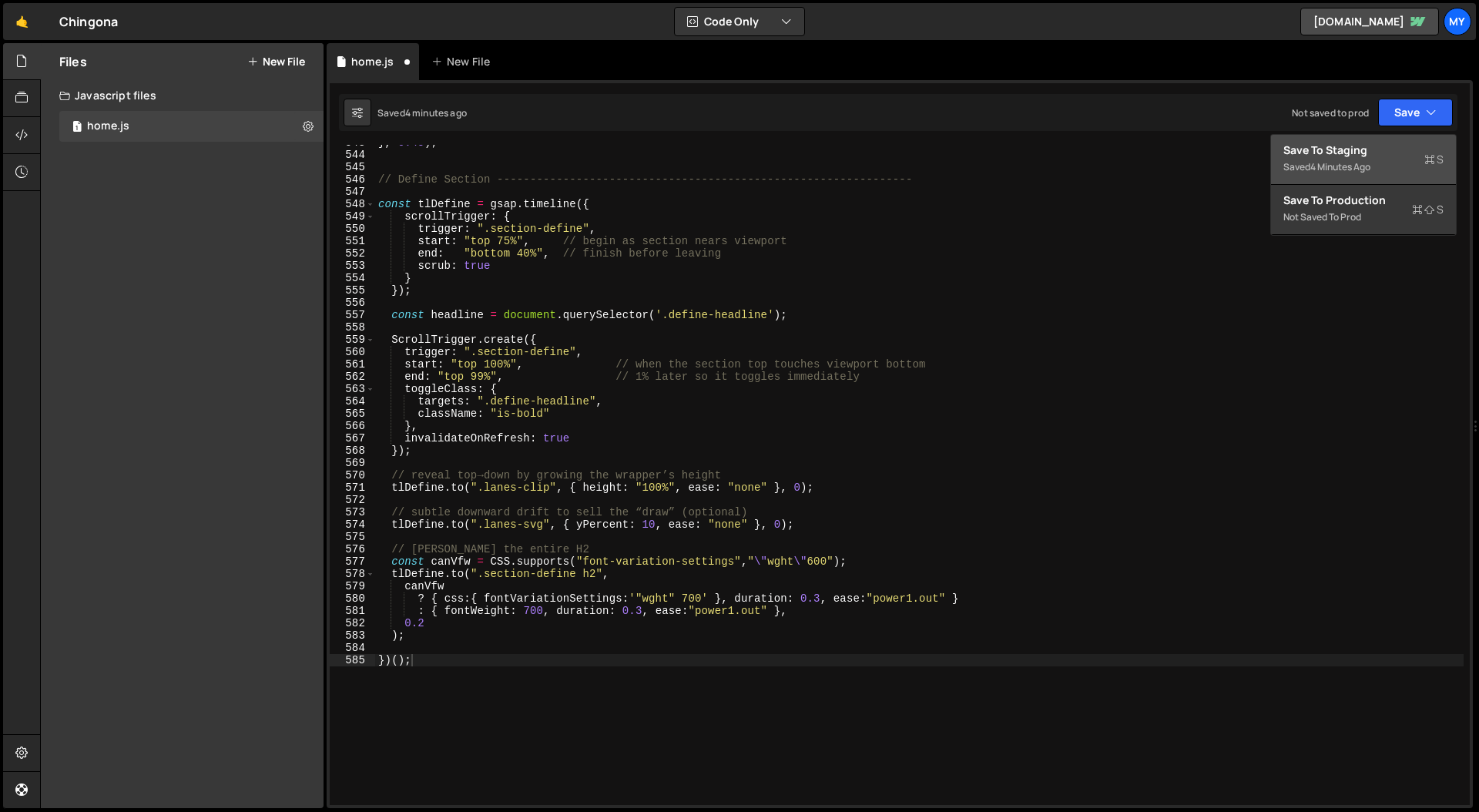
click at [1369, 151] on div "Save to Staging S" at bounding box center [1362, 150] width 160 height 15
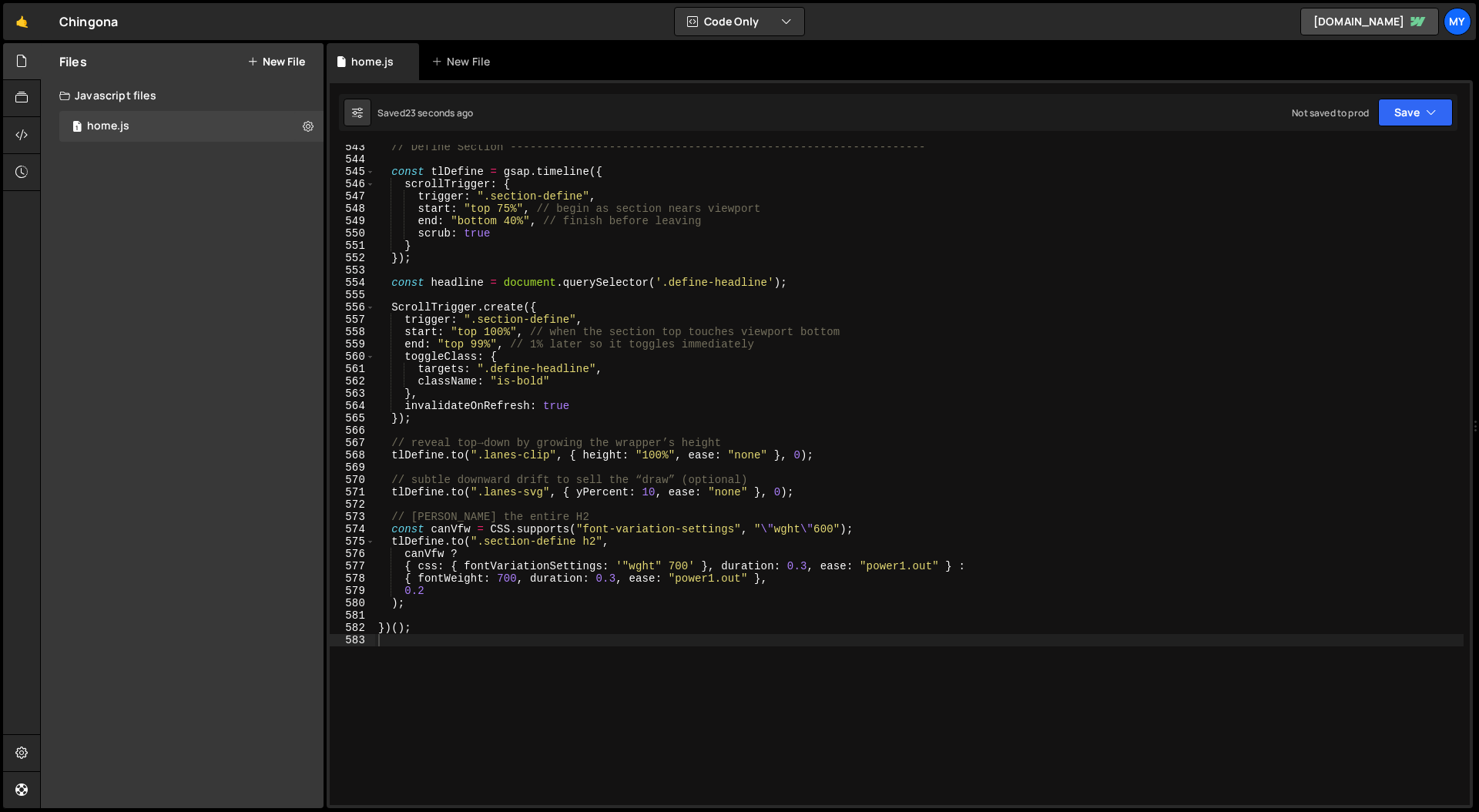
scroll to position [6676, 0]
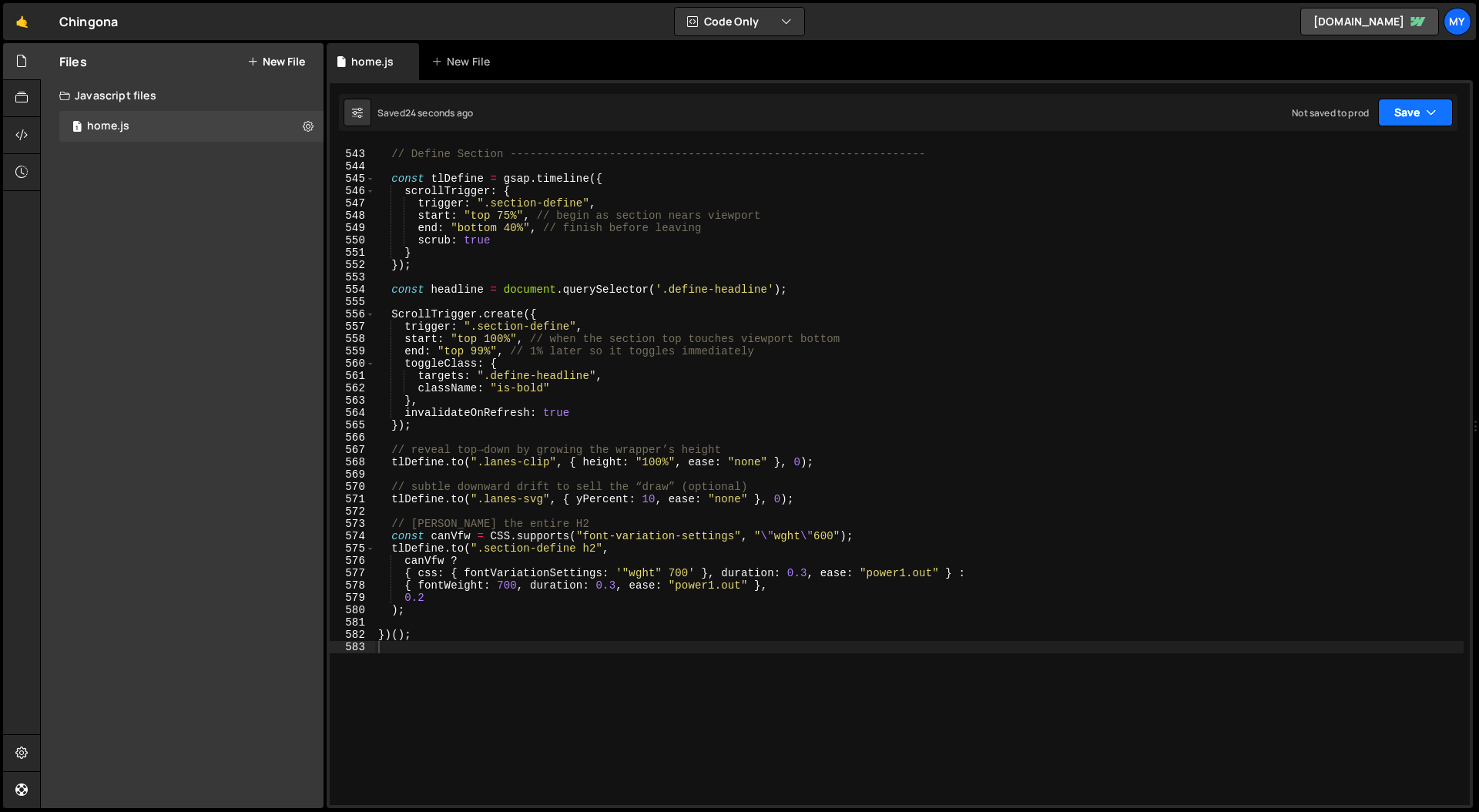
click at [1426, 113] on icon "button" at bounding box center [1431, 113] width 10 height 15
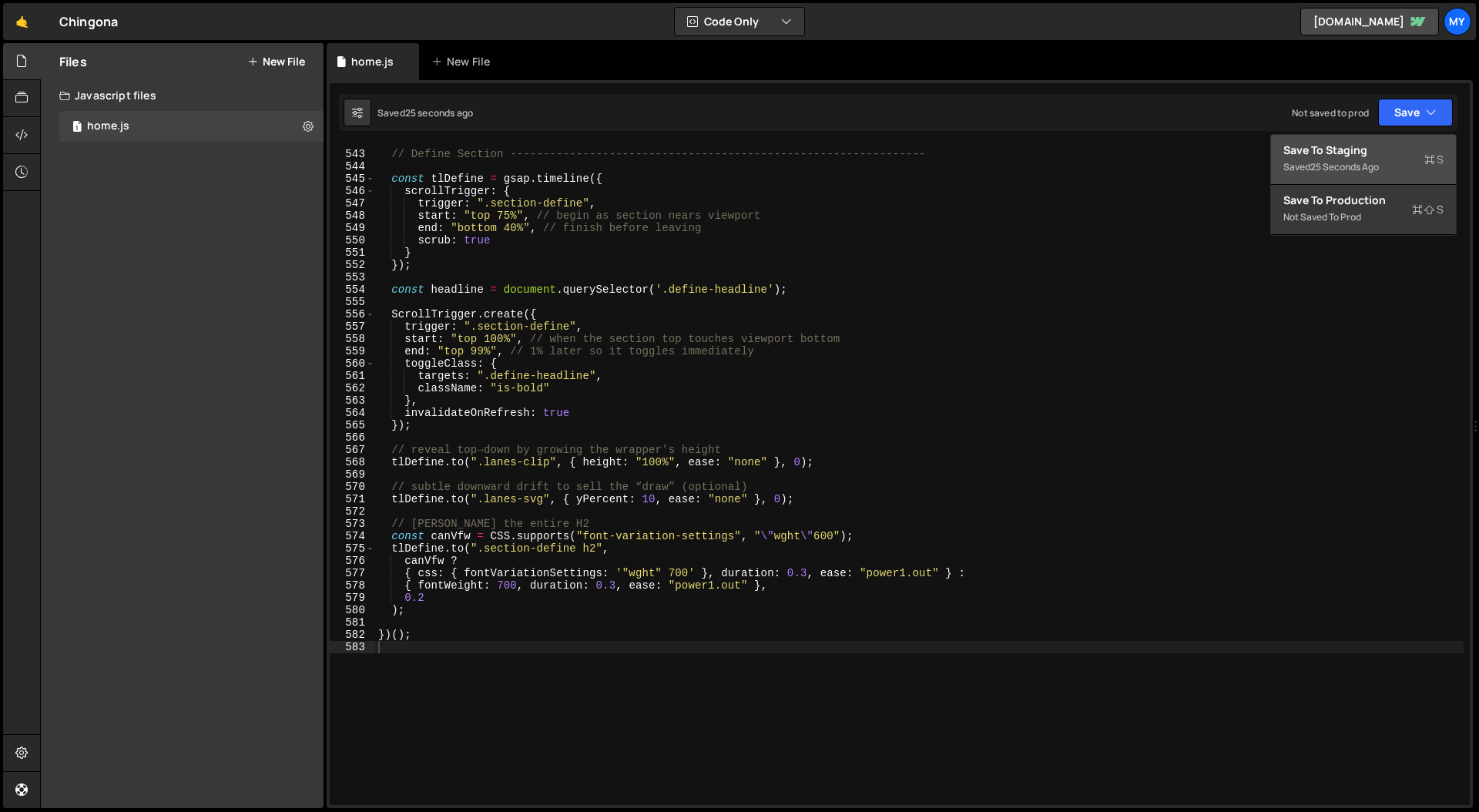
click at [1396, 151] on div "Save to Staging S" at bounding box center [1362, 150] width 160 height 15
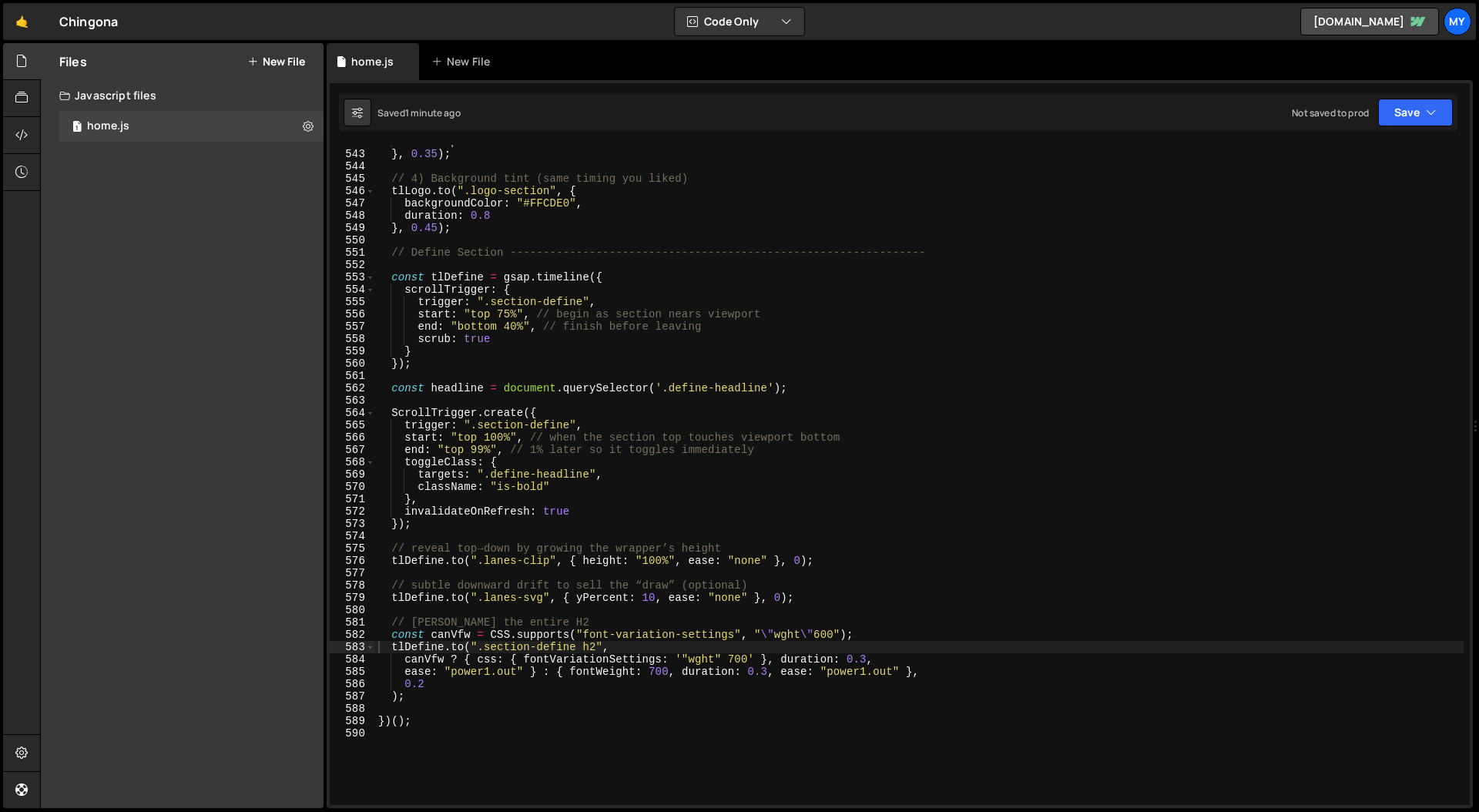
click at [693, 323] on div "ease : "power2.out" } , 0.35 ) ; // 4) Background tint (same timing you liked) …" at bounding box center [919, 478] width 1089 height 685
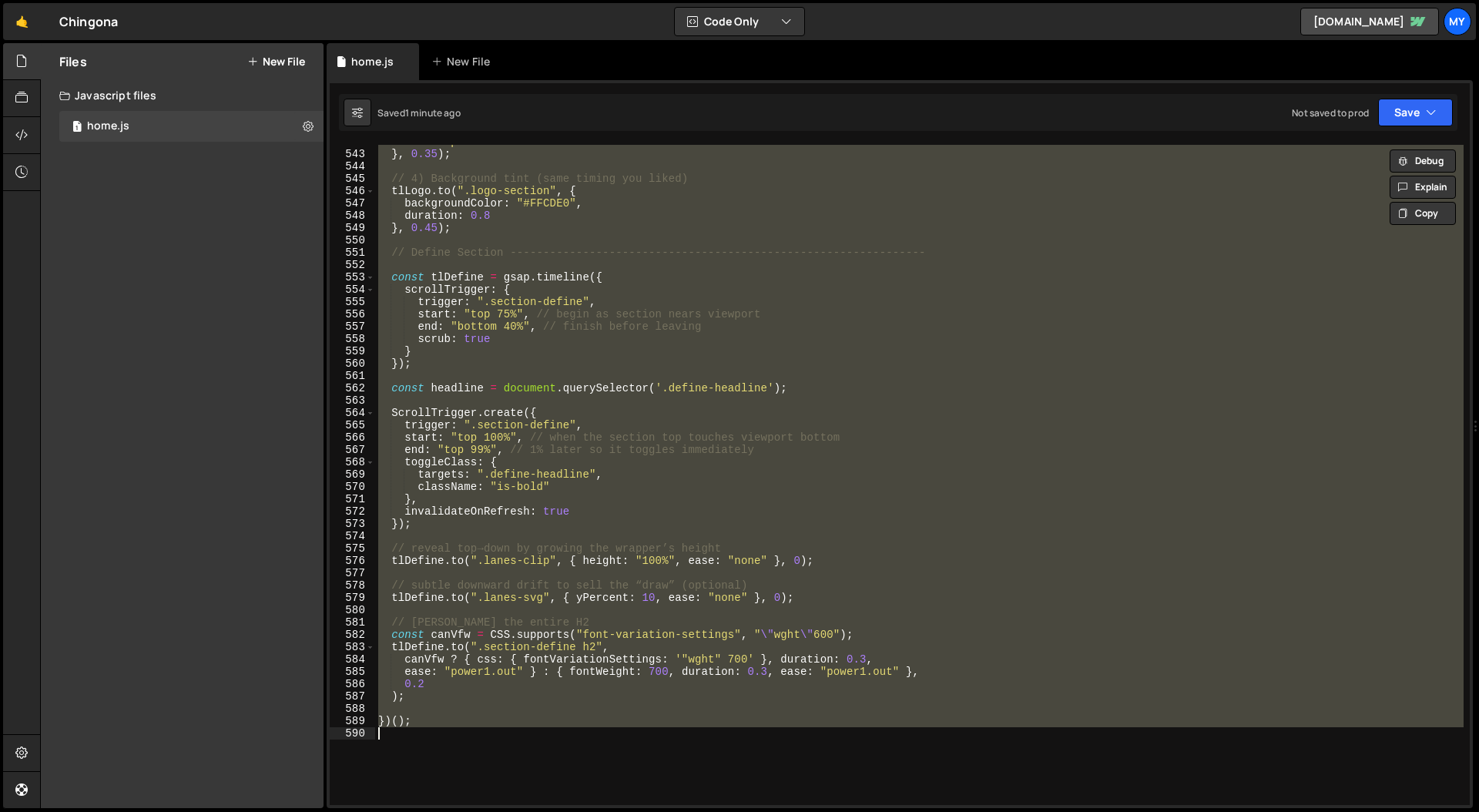
paste textarea
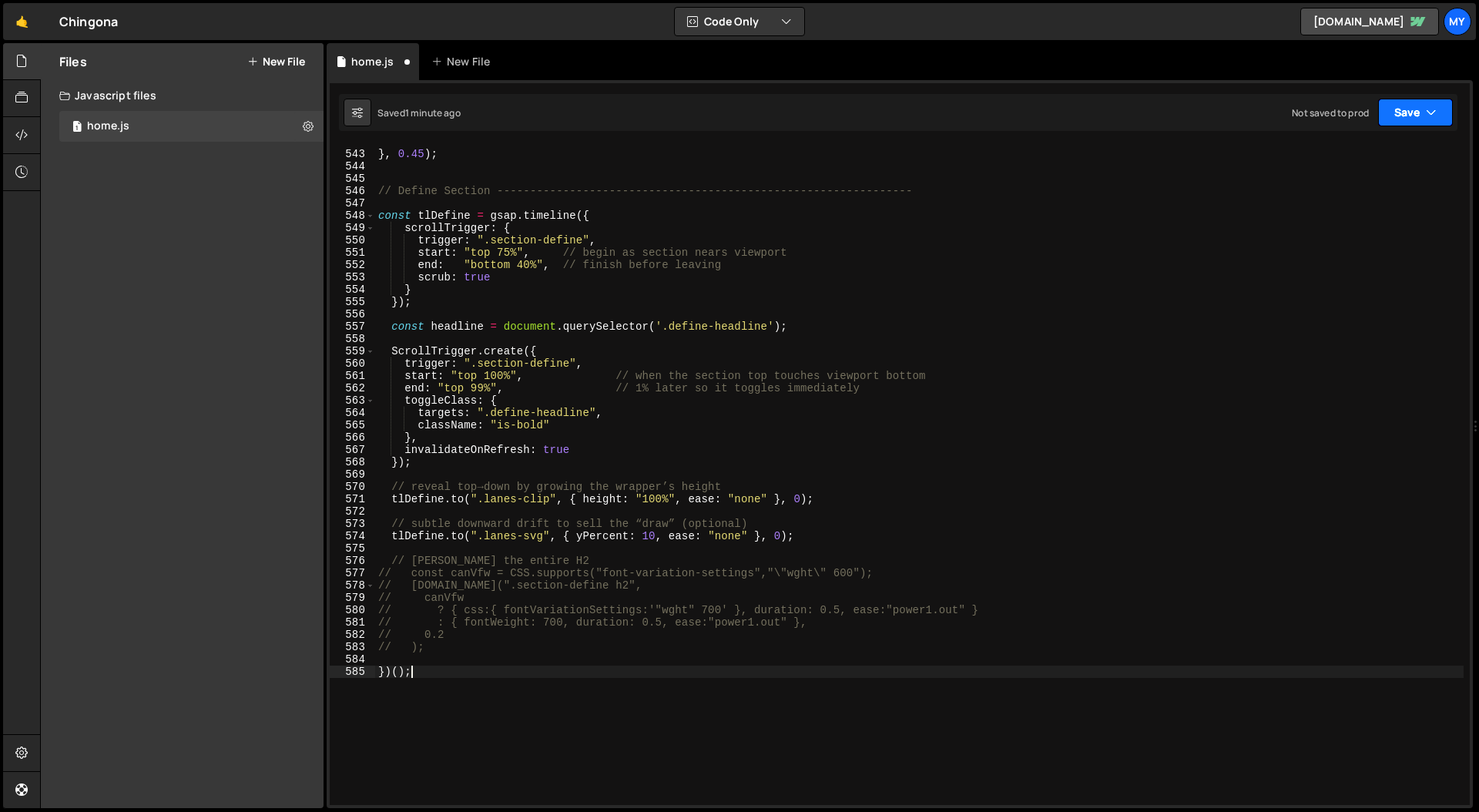
click at [1428, 117] on icon "button" at bounding box center [1431, 113] width 10 height 15
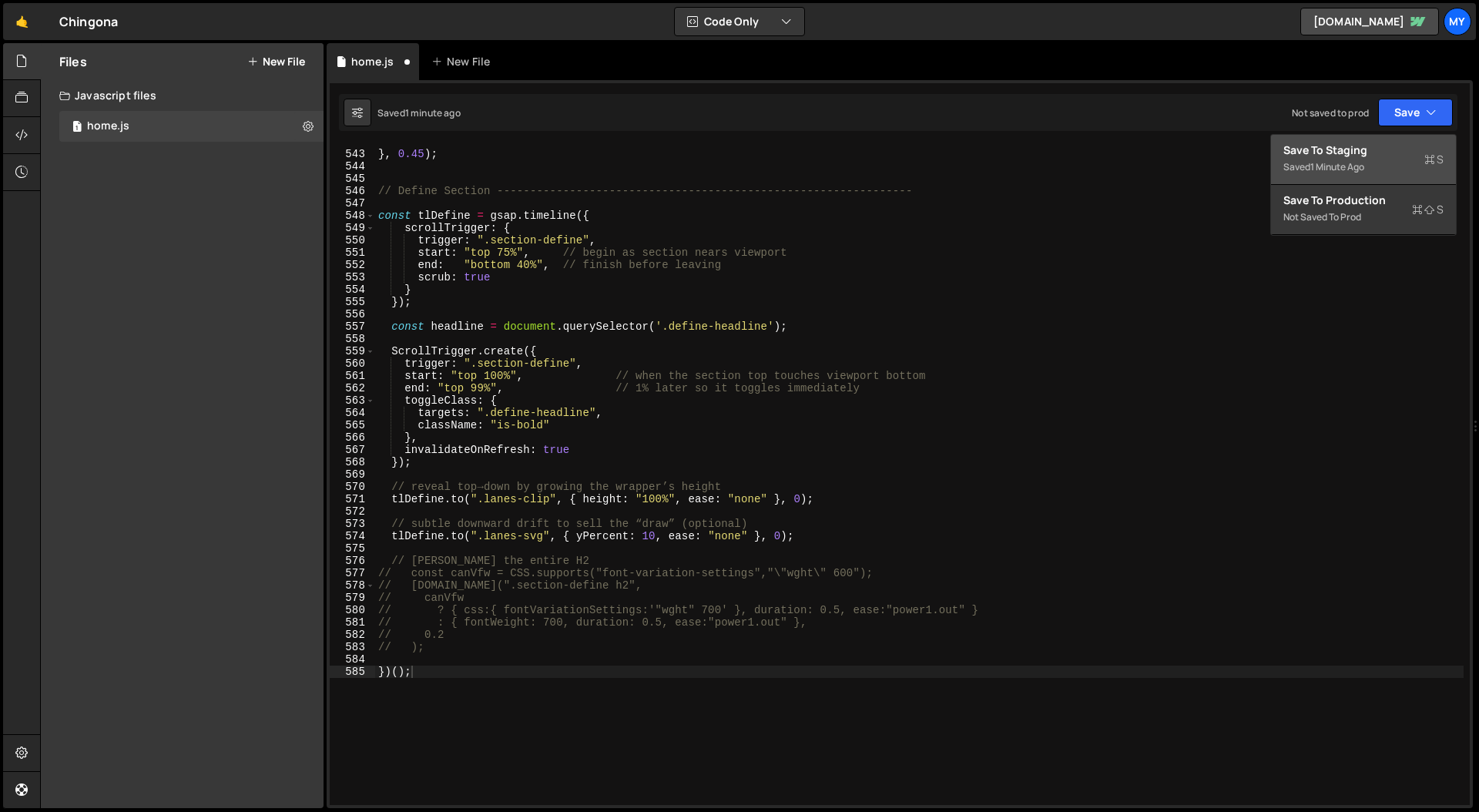
click at [1380, 151] on div "Save to Staging S" at bounding box center [1362, 150] width 160 height 15
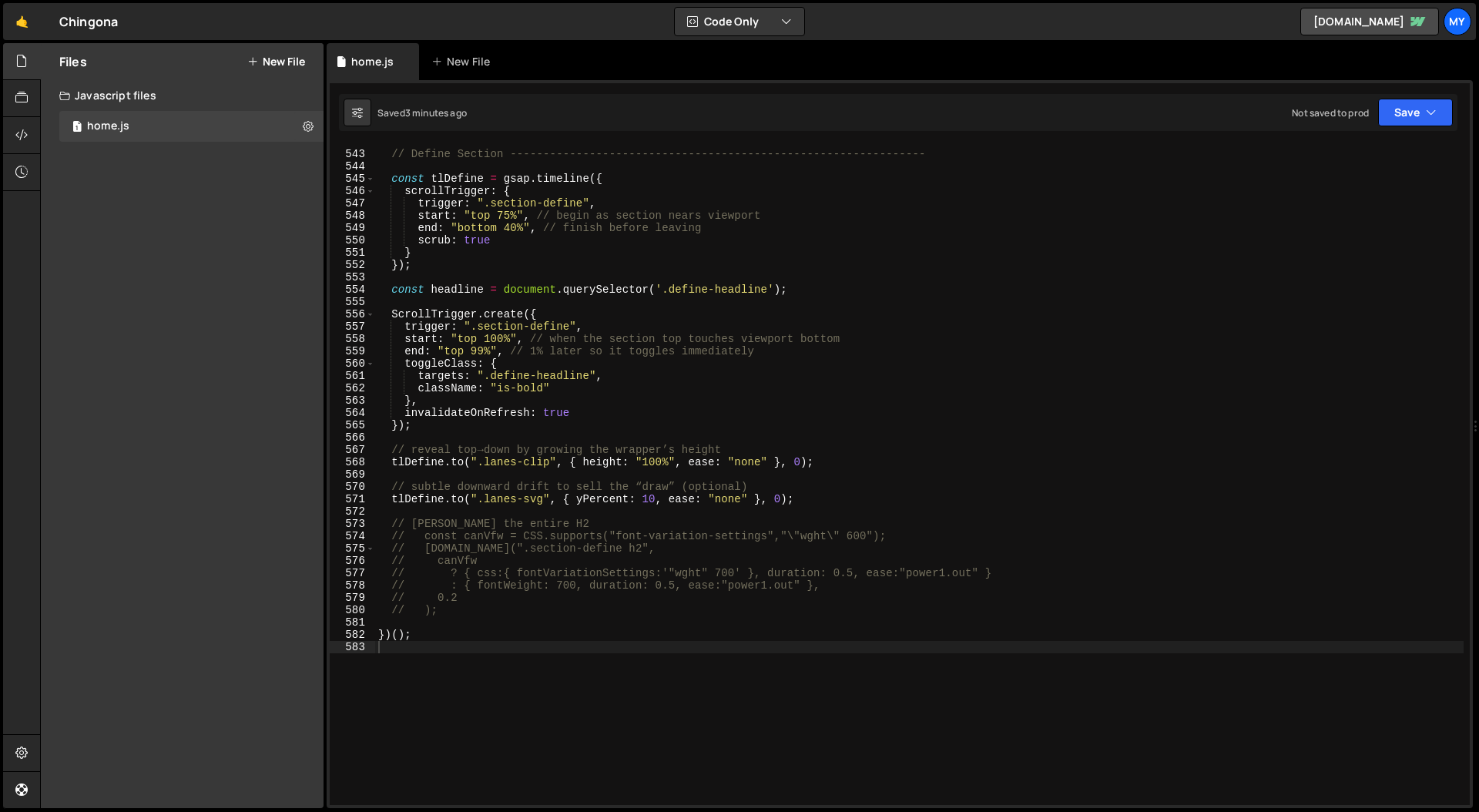
click at [802, 352] on div "// Define Section -------------------------------------------------------------…" at bounding box center [919, 478] width 1089 height 685
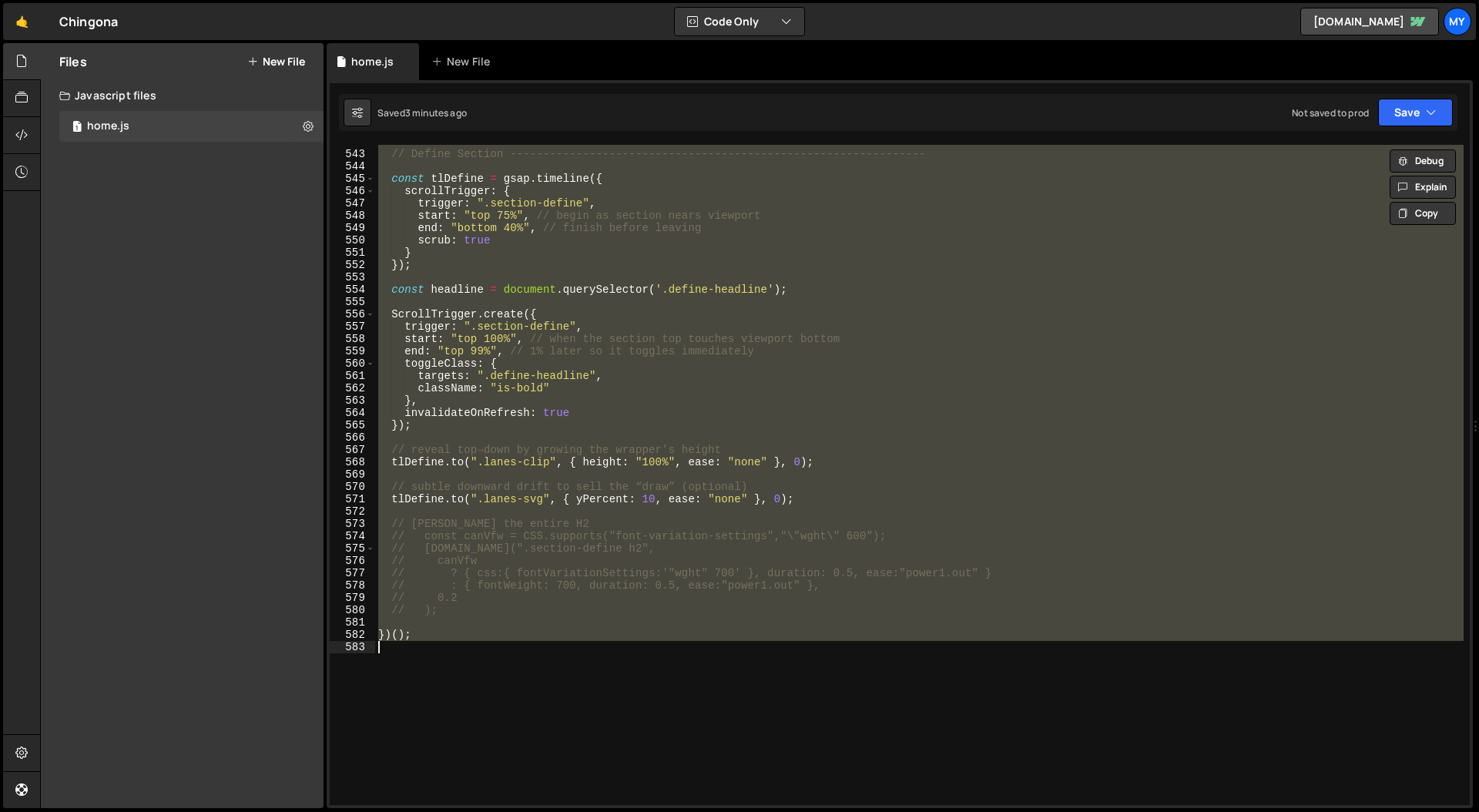
paste textarea
type textarea "})();"
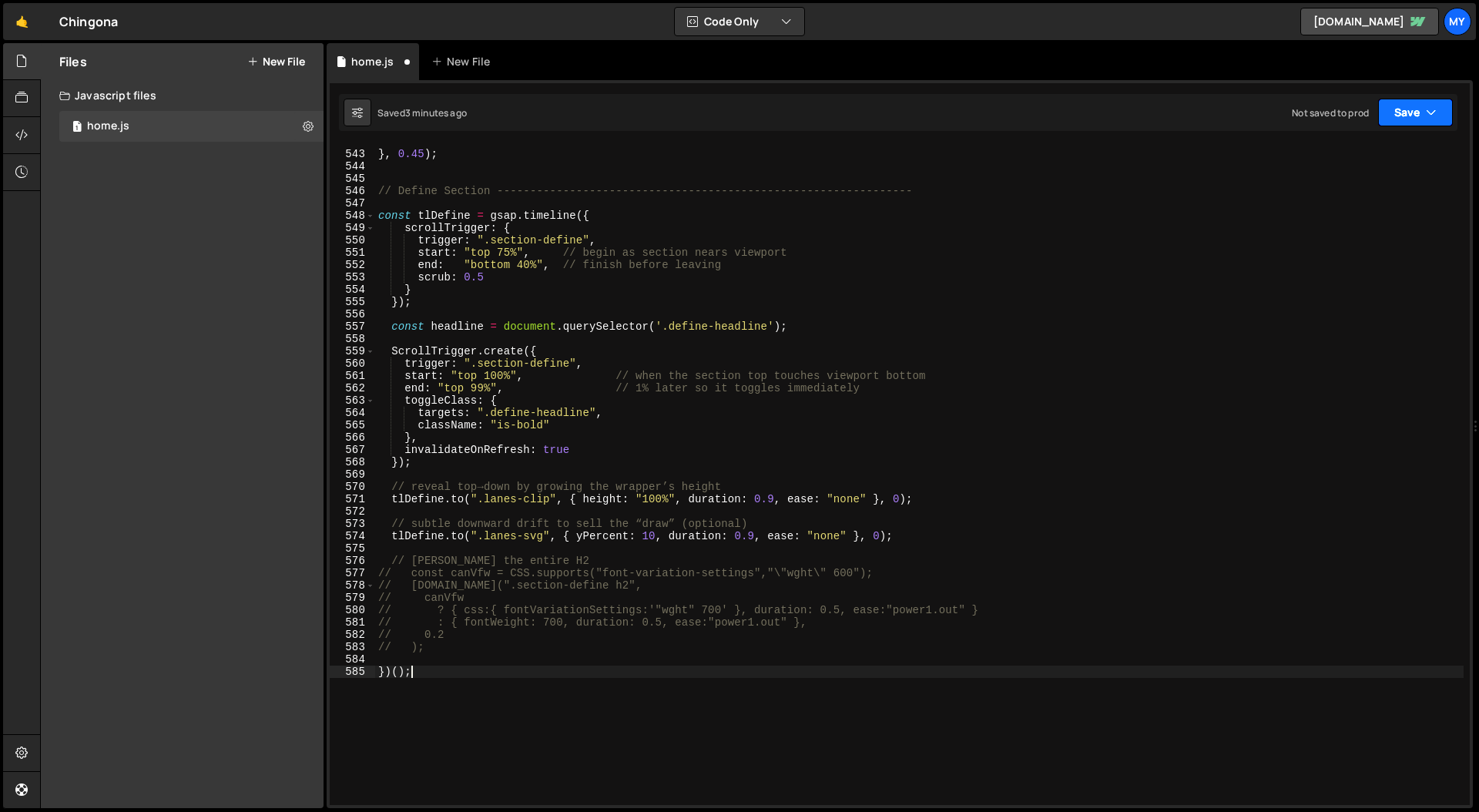
click at [1400, 107] on button "Save" at bounding box center [1415, 112] width 75 height 27
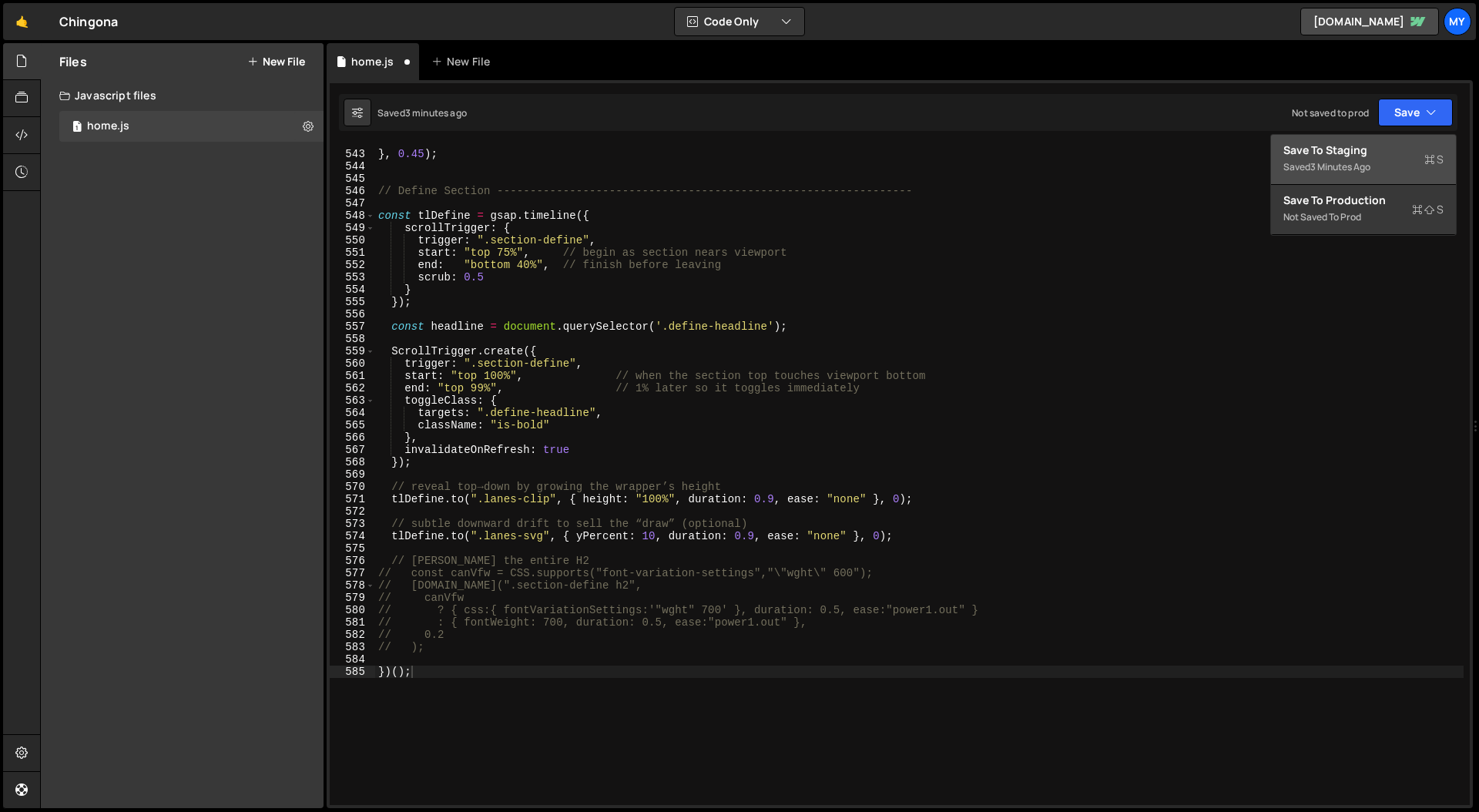
click at [1344, 153] on div "Save to Staging S" at bounding box center [1362, 150] width 160 height 15
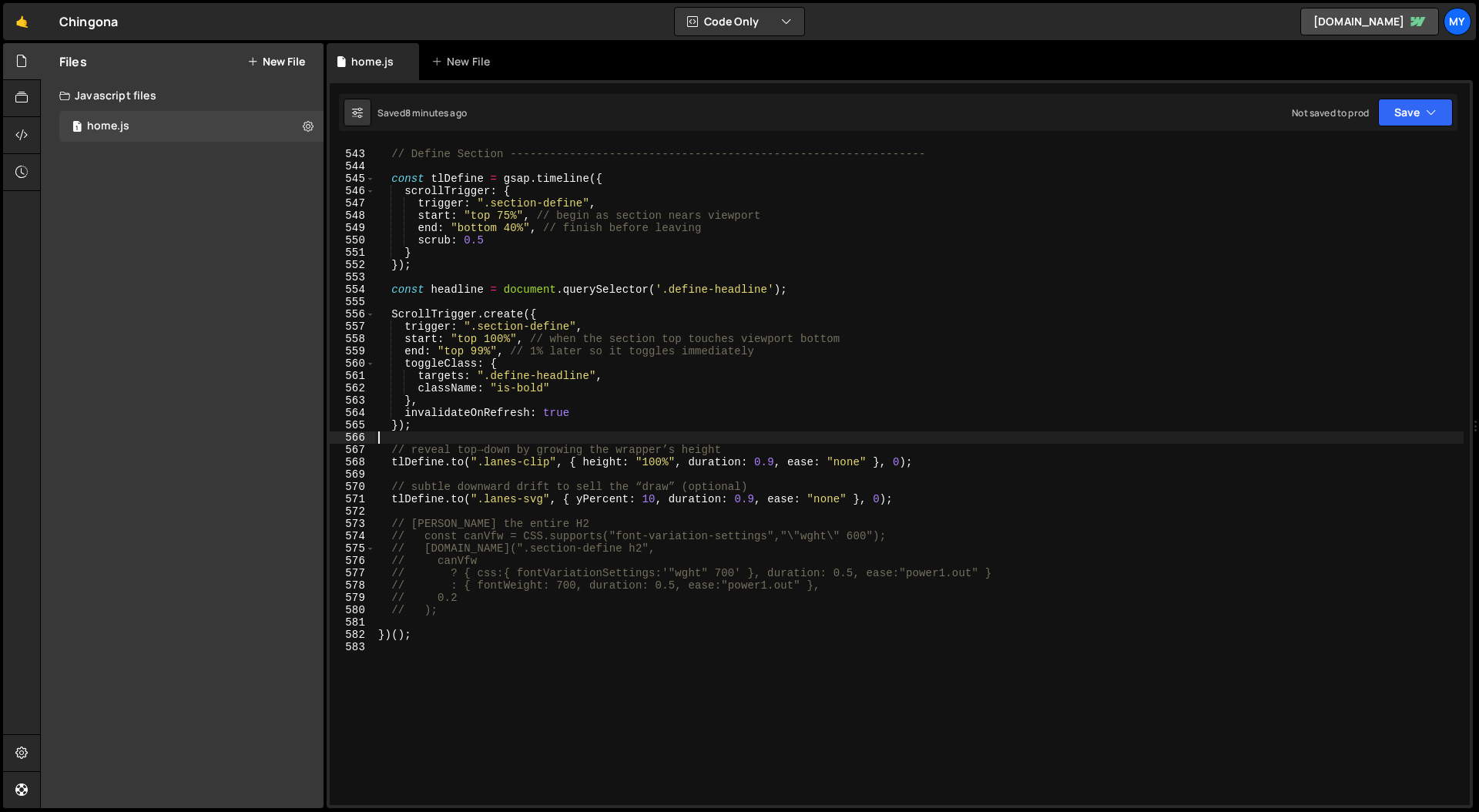
click at [952, 439] on div "// Define Section -------------------------------------------------------------…" at bounding box center [919, 478] width 1089 height 685
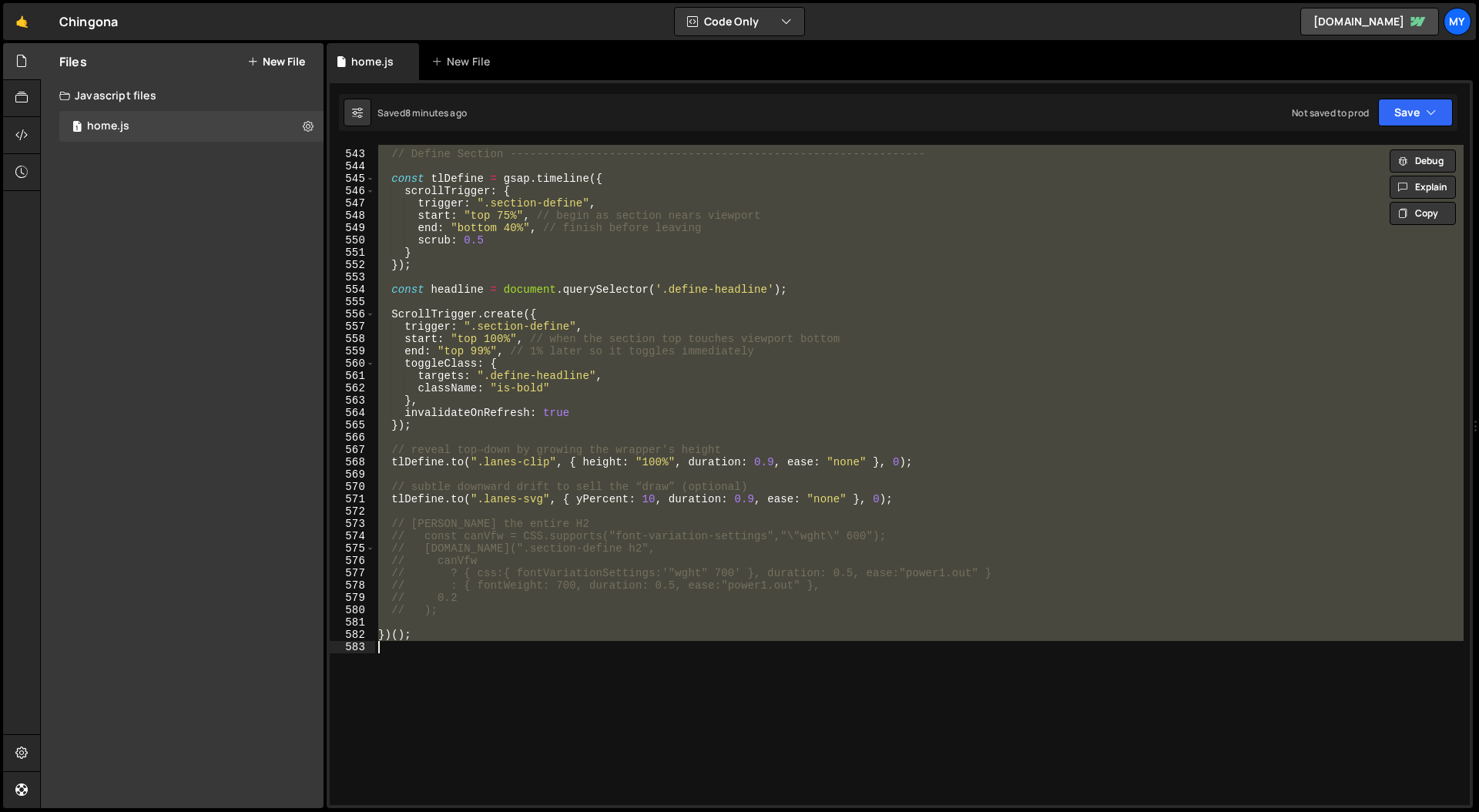
paste textarea
type textarea "})();"
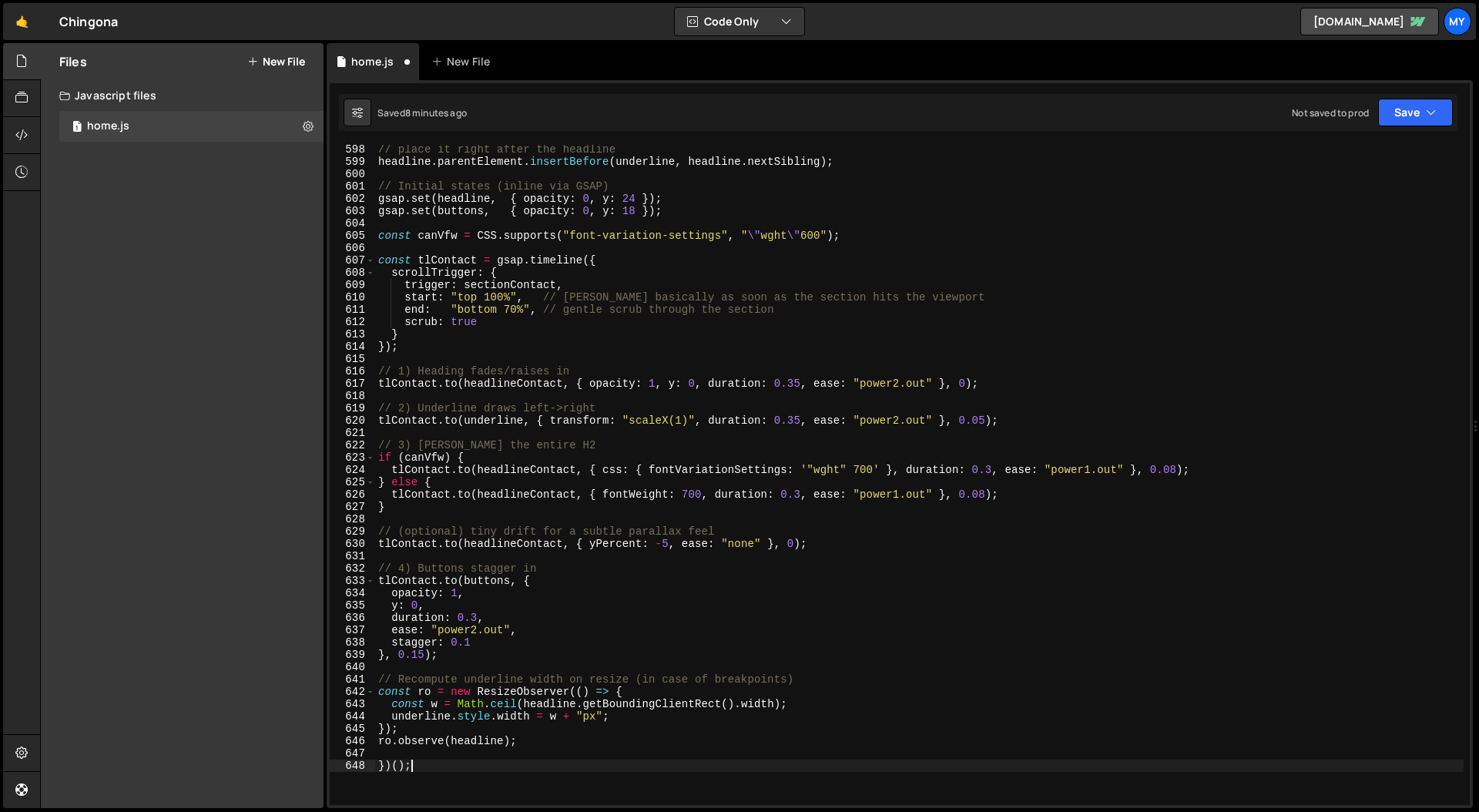
scroll to position [7359, 0]
click at [1414, 111] on button "Save" at bounding box center [1415, 112] width 75 height 27
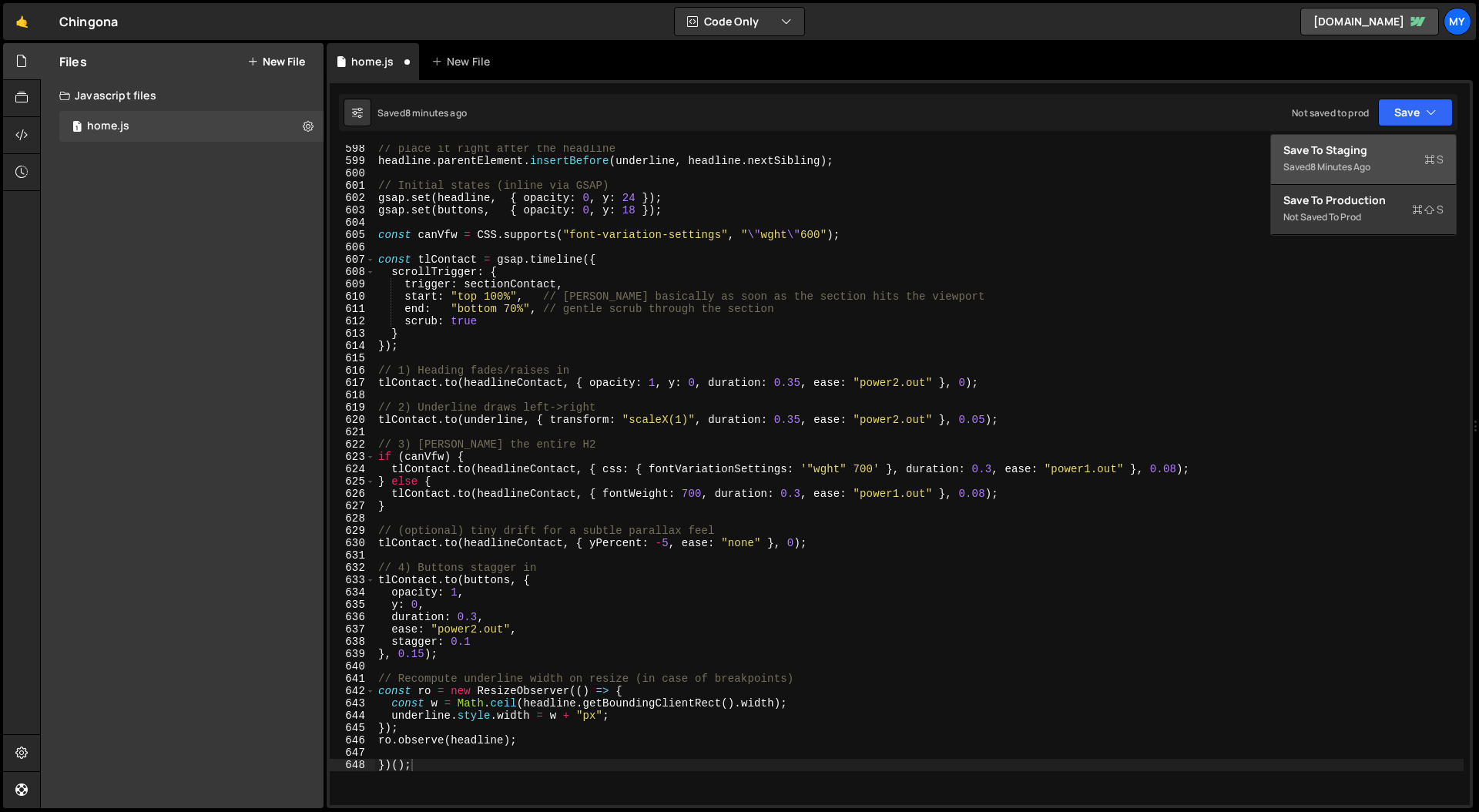
click at [1352, 151] on div "Save to Staging S" at bounding box center [1362, 150] width 160 height 15
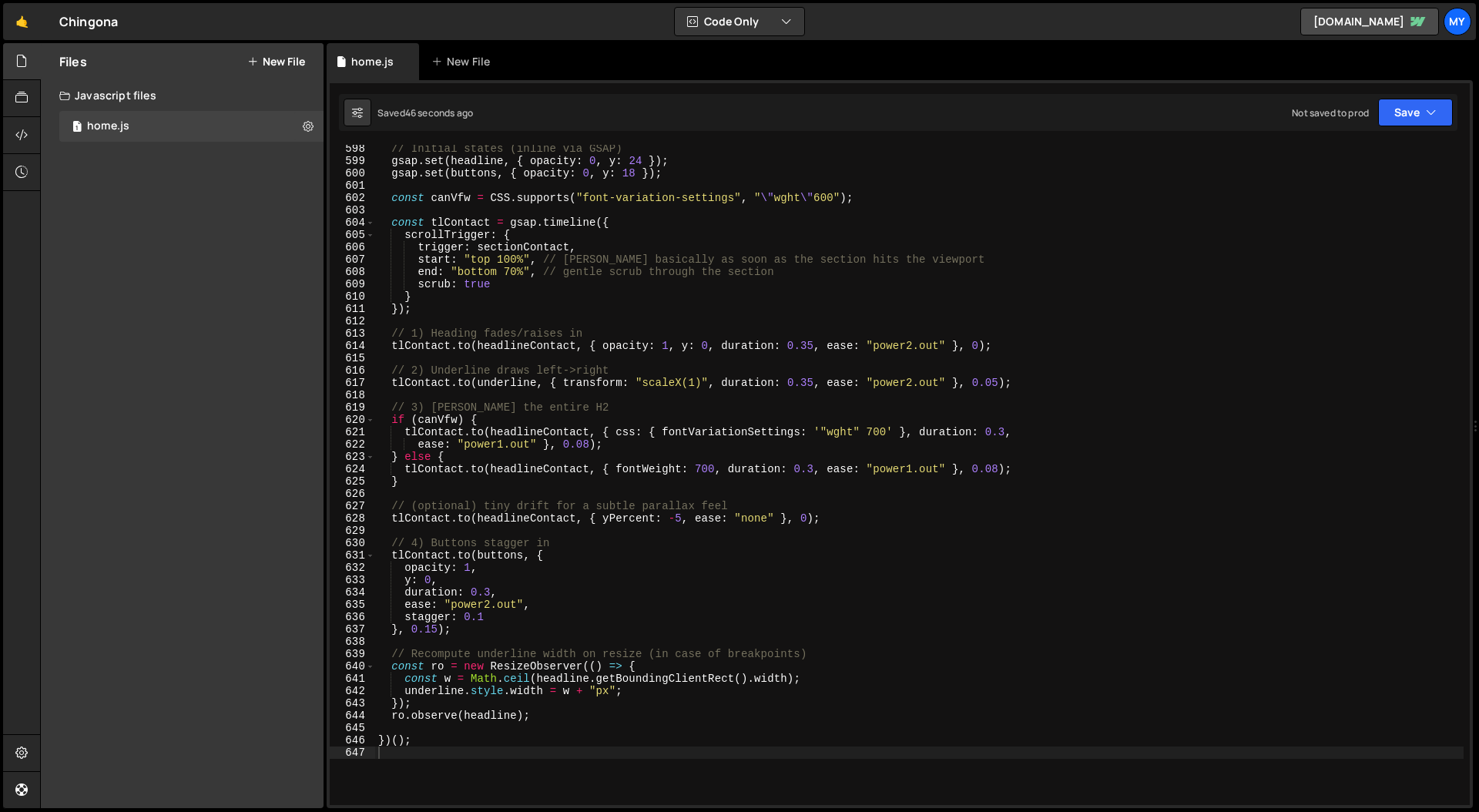
click at [873, 320] on div "// Initial states (inline via GSAP) gsap . set ( headline , { opacity : 0 , y :…" at bounding box center [919, 484] width 1089 height 685
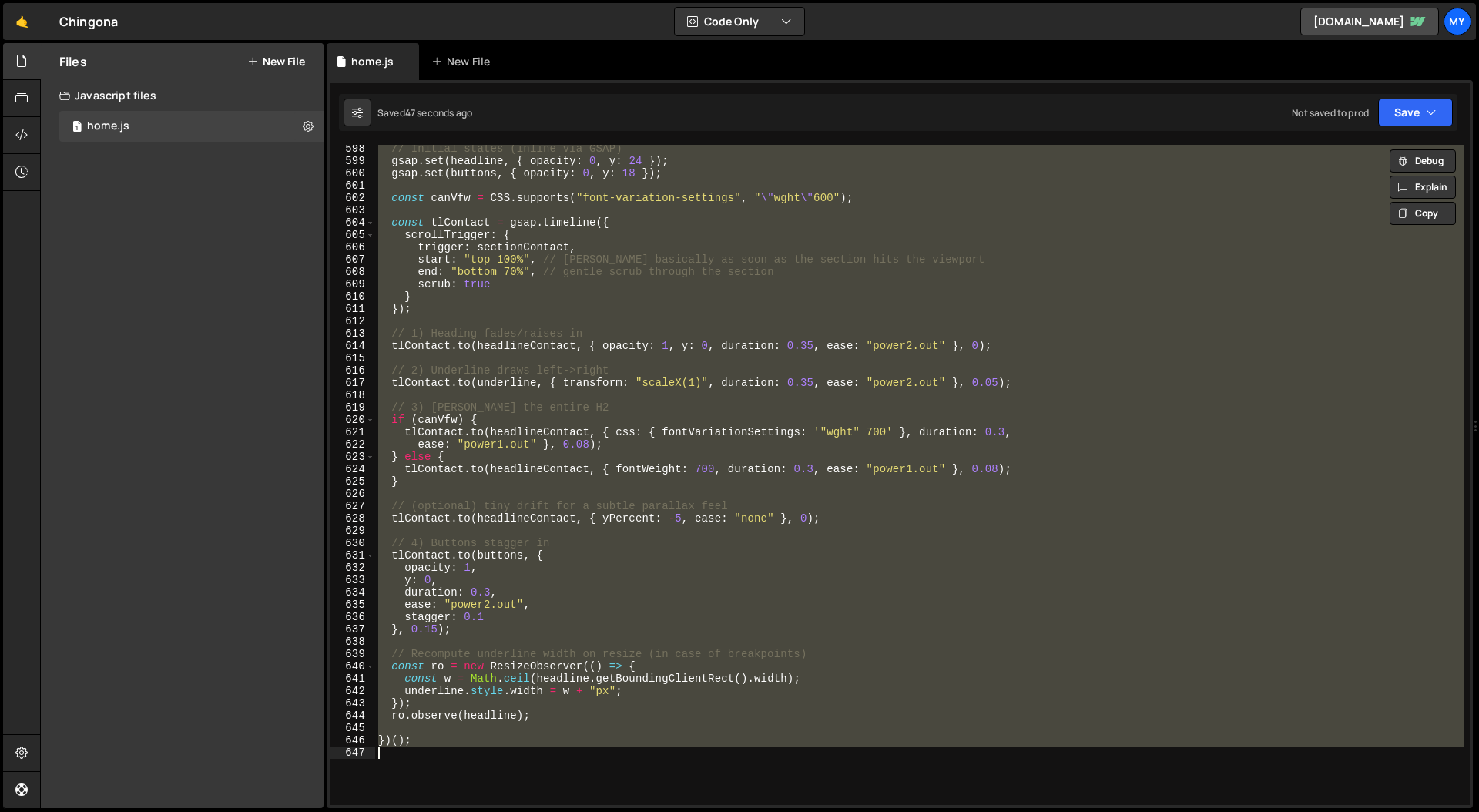
paste textarea
type textarea "})();"
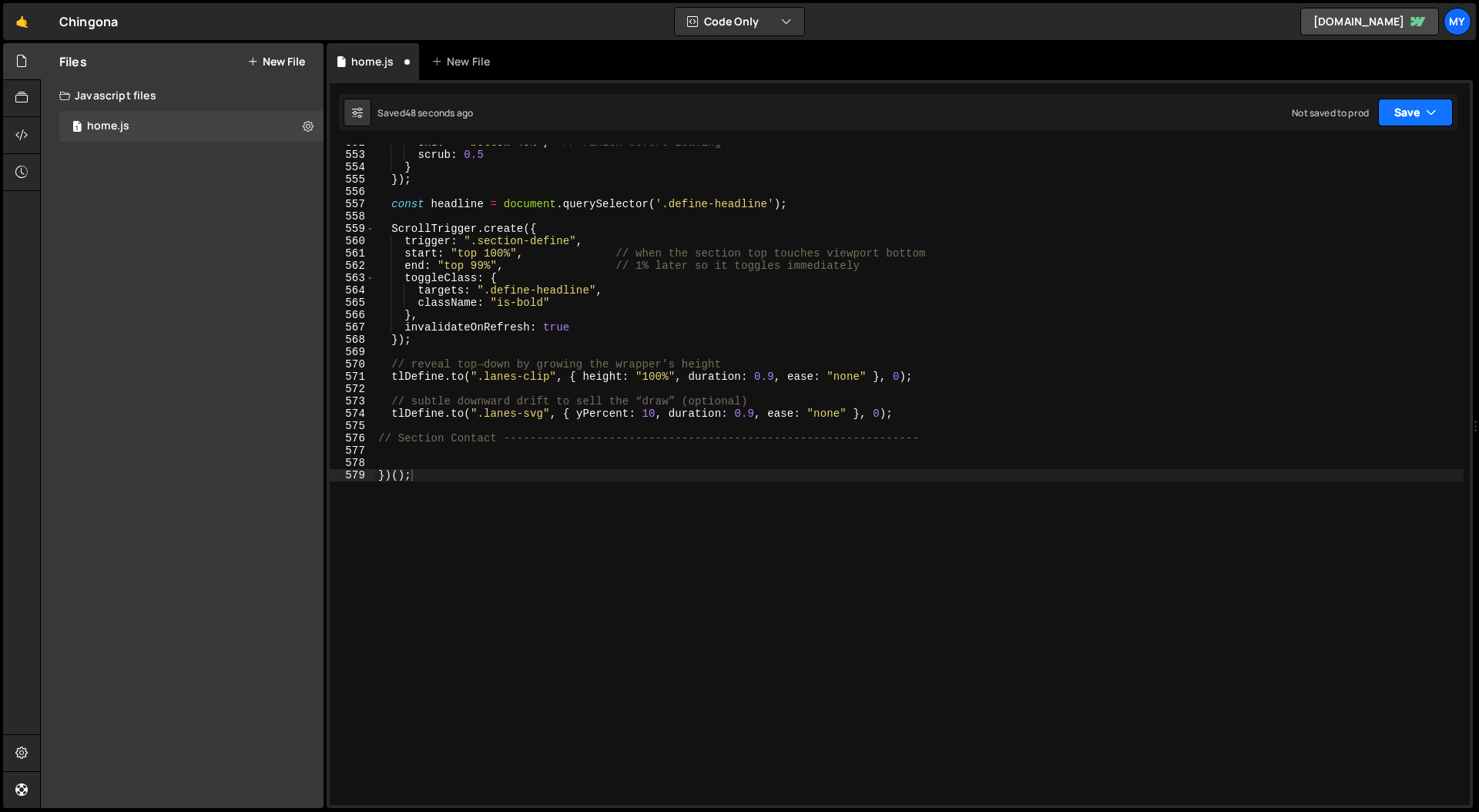
drag, startPoint x: 1410, startPoint y: 99, endPoint x: 1393, endPoint y: 113, distance: 22.0
click at [1410, 99] on button "Save" at bounding box center [1415, 112] width 75 height 27
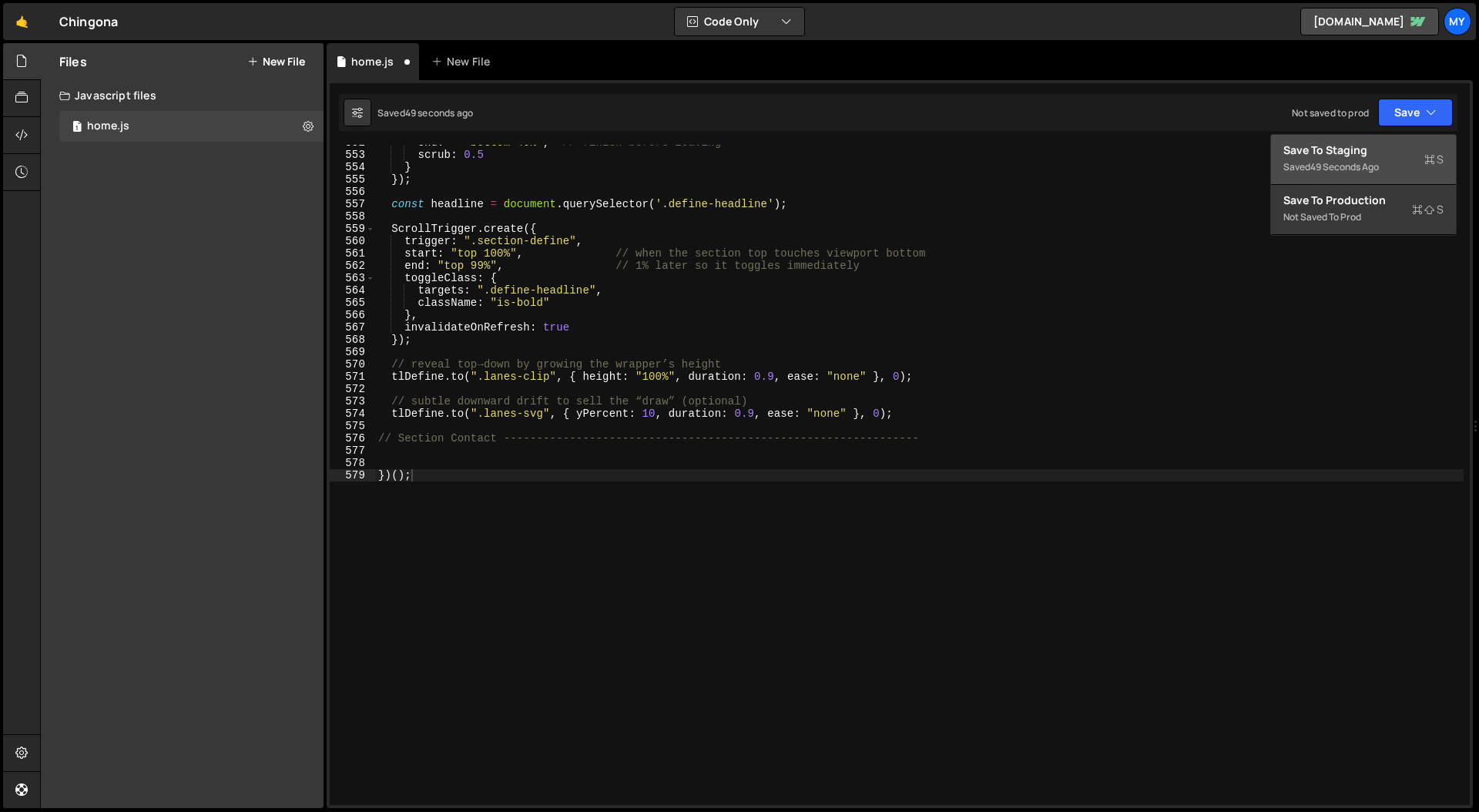
click at [1363, 142] on div "Save to Staging S" at bounding box center [1362, 150] width 160 height 15
